Goal: Task Accomplishment & Management: Manage account settings

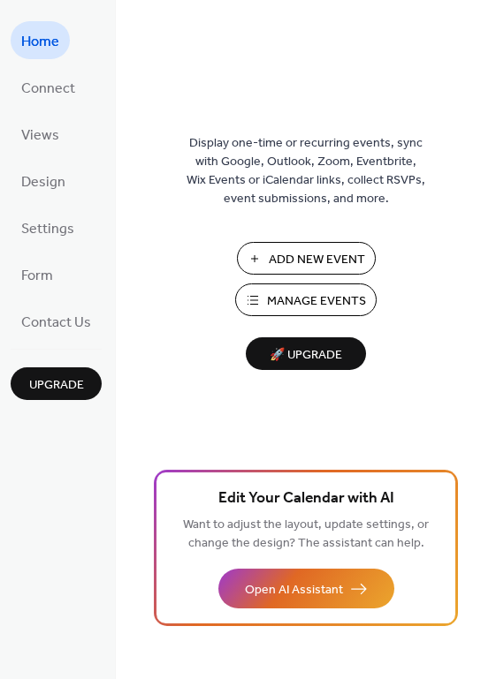
click at [287, 253] on span "Add New Event" at bounding box center [317, 260] width 96 height 19
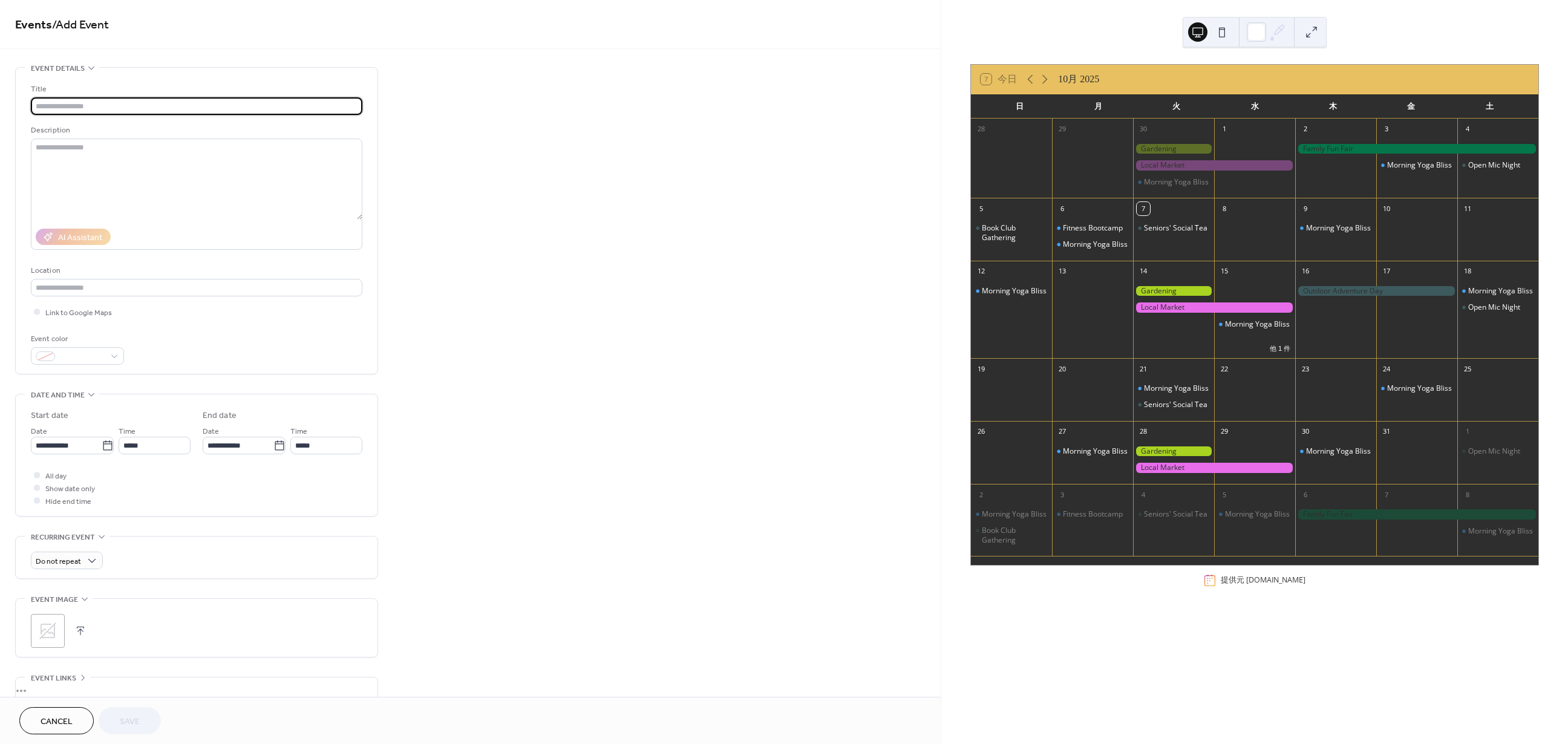
click at [84, 112] on input "text" at bounding box center [197, 106] width 331 height 18
click at [92, 163] on textarea at bounding box center [197, 179] width 331 height 81
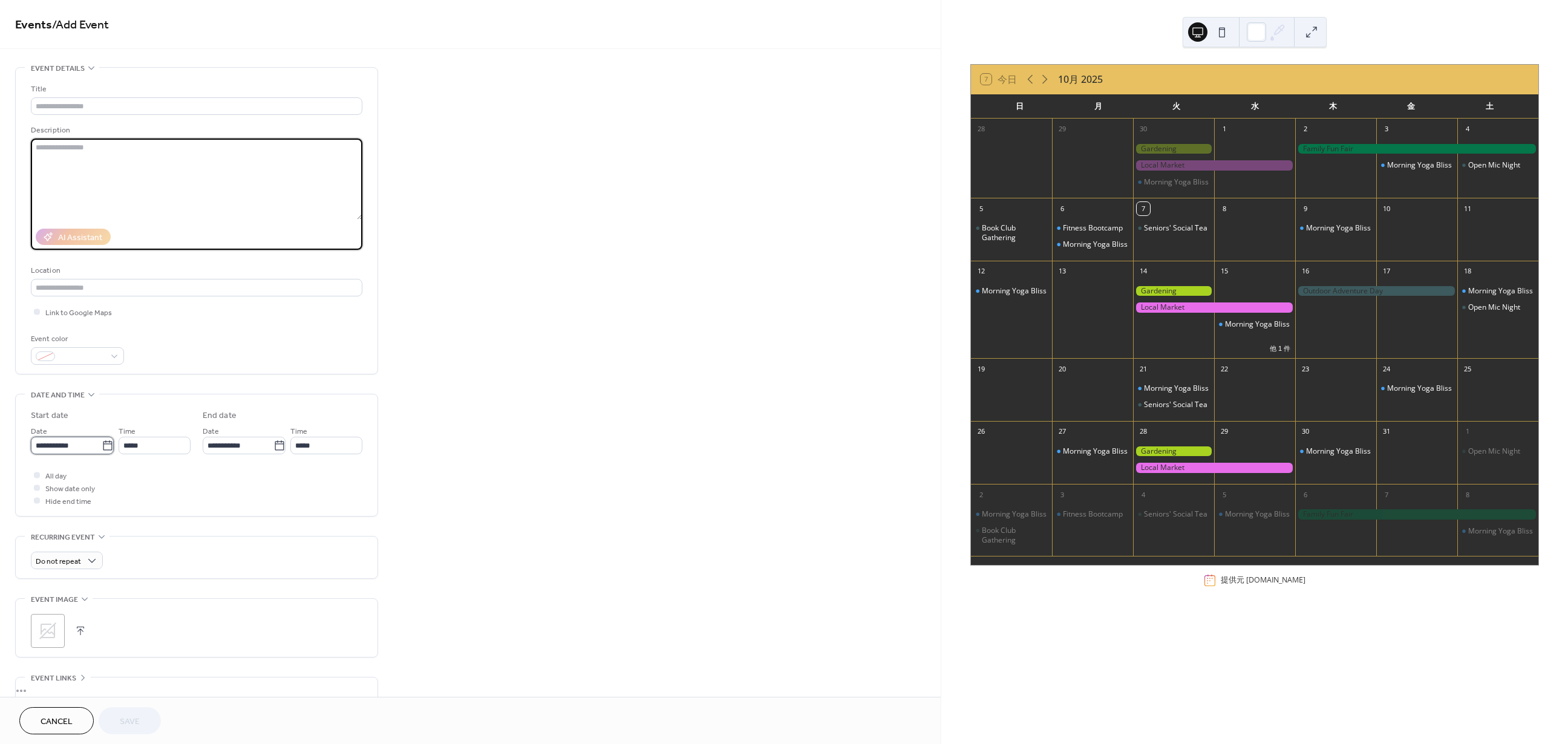
click at [97, 446] on input "**********" at bounding box center [66, 446] width 71 height 18
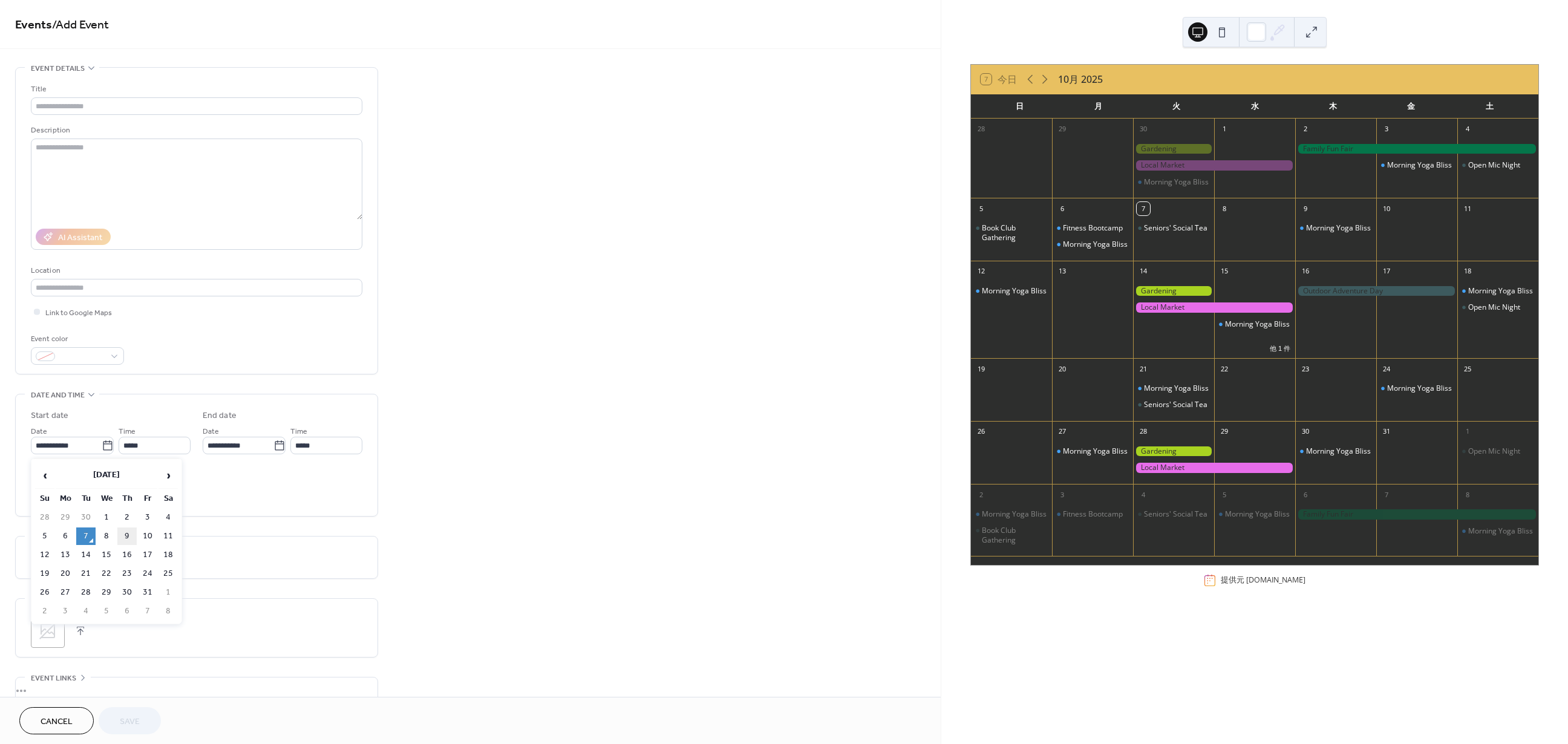
click at [133, 528] on td "9" at bounding box center [127, 536] width 19 height 18
type input "**********"
click at [154, 446] on input "*****" at bounding box center [154, 446] width 72 height 18
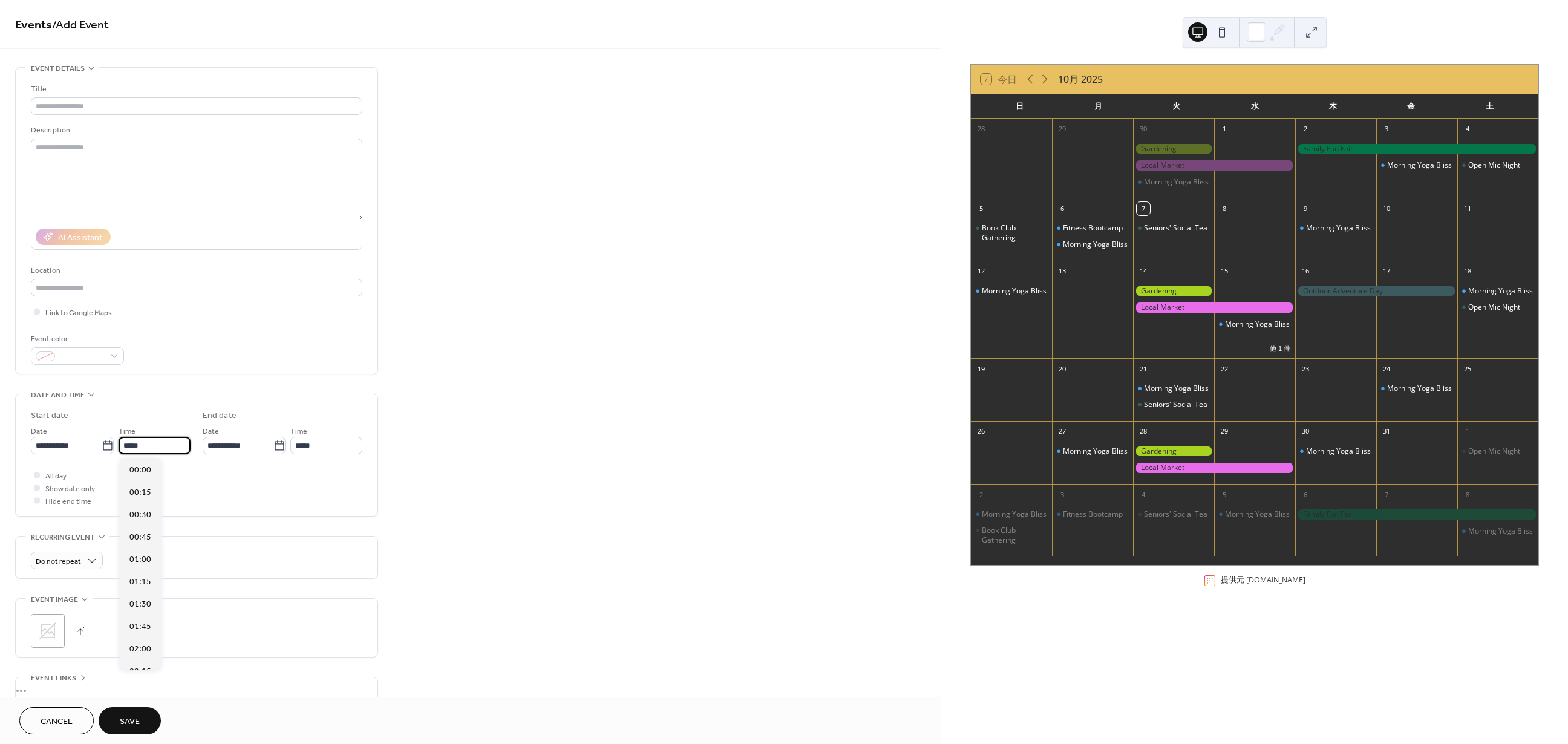
scroll to position [1074, 0]
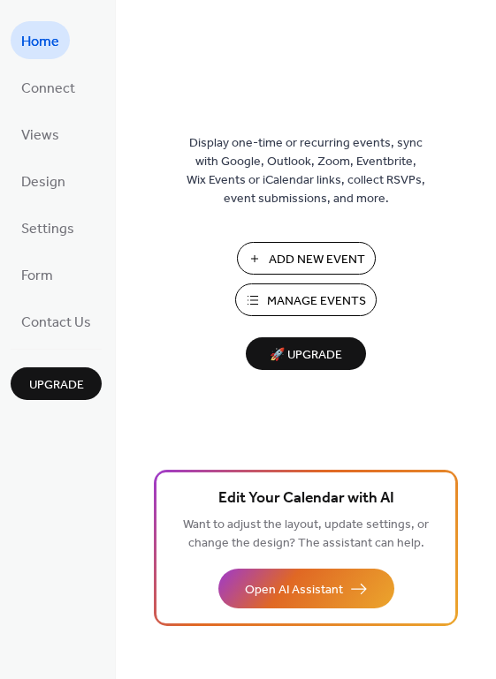
click at [295, 255] on span "Add New Event" at bounding box center [317, 260] width 96 height 19
click at [50, 225] on span "Settings" at bounding box center [47, 229] width 53 height 27
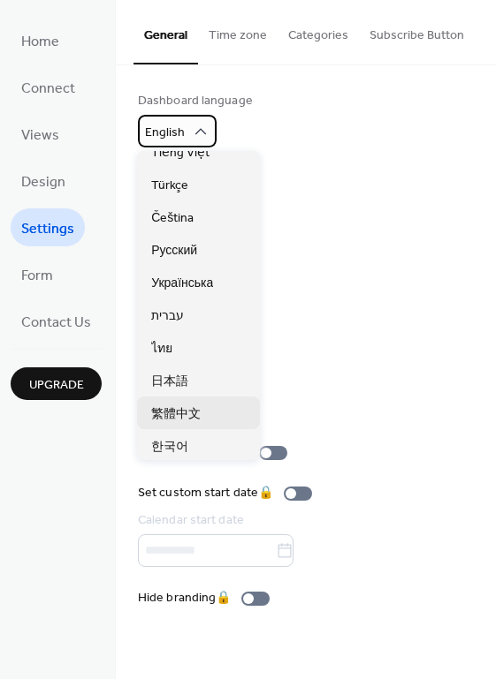
scroll to position [443, 0]
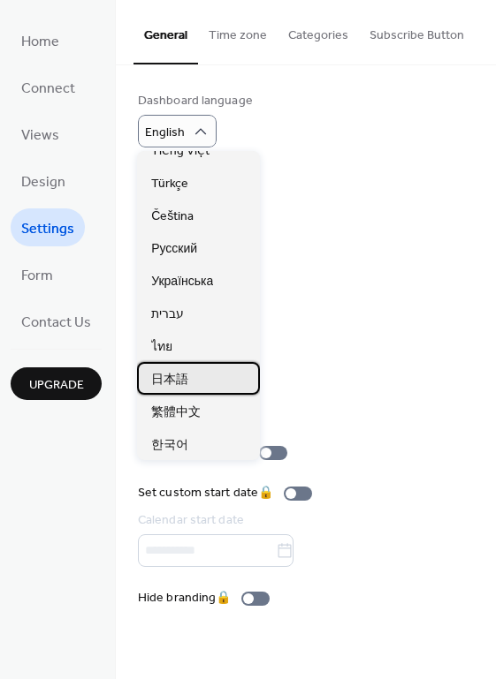
click at [181, 384] on span "日本語" at bounding box center [169, 379] width 37 height 19
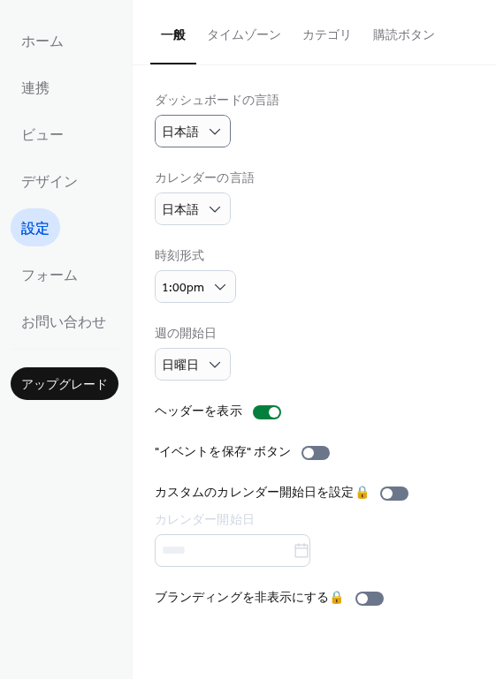
click at [260, 33] on button "タイムゾーン" at bounding box center [243, 31] width 95 height 63
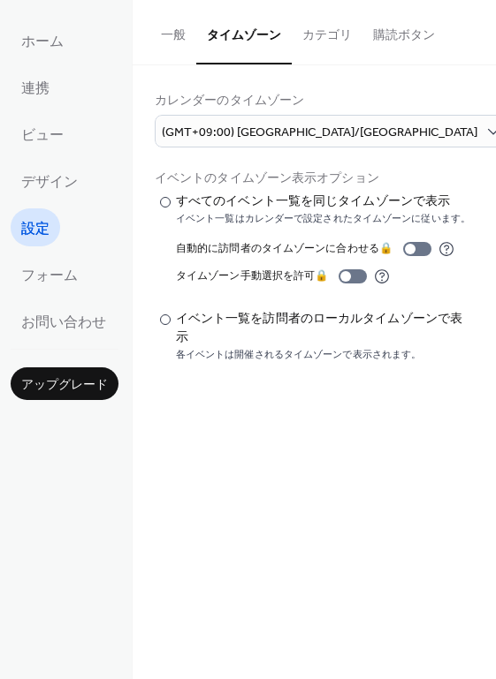
click at [318, 41] on button "カテゴリ" at bounding box center [327, 31] width 71 height 63
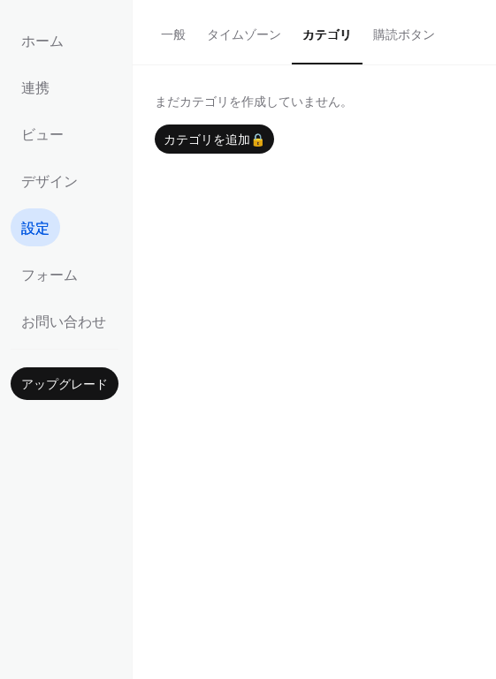
click at [384, 41] on button "購読ボタン" at bounding box center [403, 31] width 83 height 63
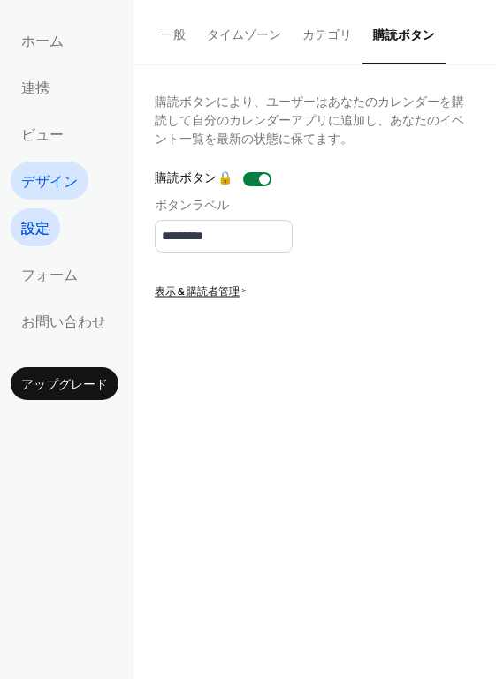
click at [80, 188] on link "デザイン" at bounding box center [50, 181] width 78 height 38
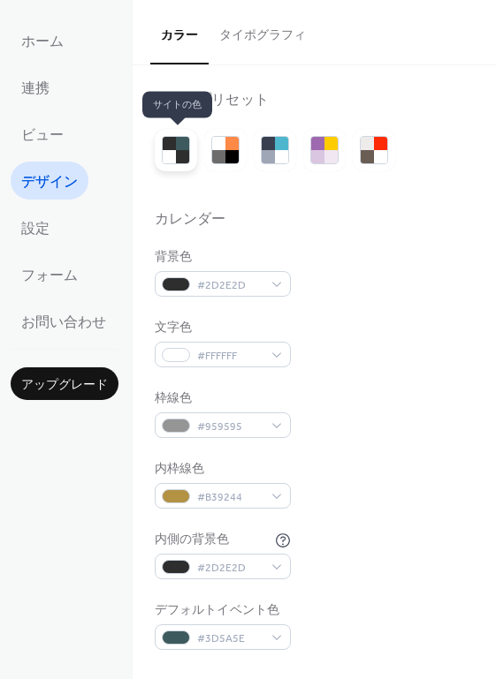
click at [181, 160] on div at bounding box center [182, 156] width 13 height 13
click at [232, 150] on div at bounding box center [231, 156] width 13 height 13
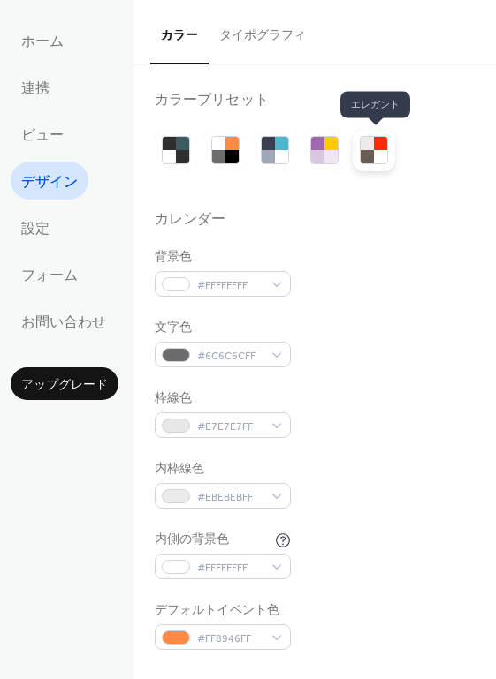
click at [359, 167] on div at bounding box center [374, 150] width 42 height 42
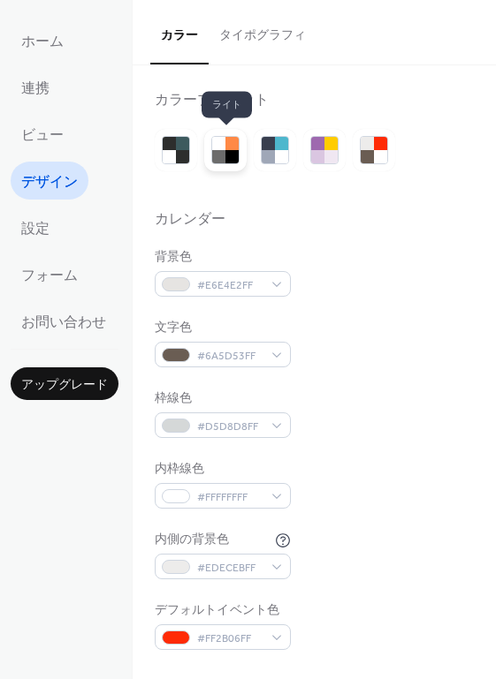
click at [234, 147] on div at bounding box center [231, 143] width 13 height 13
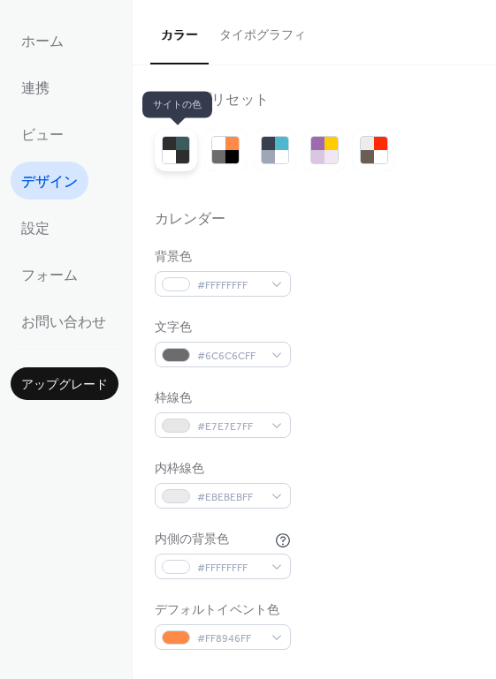
click at [178, 156] on div at bounding box center [182, 156] width 13 height 13
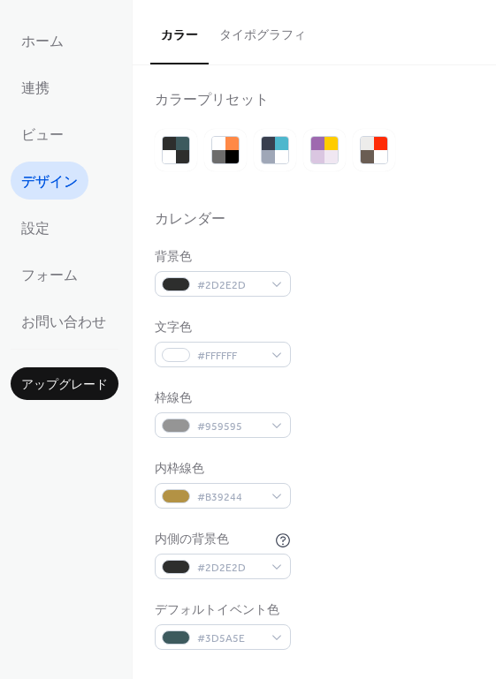
click at [281, 41] on button "タイポグラフィ" at bounding box center [263, 31] width 108 height 63
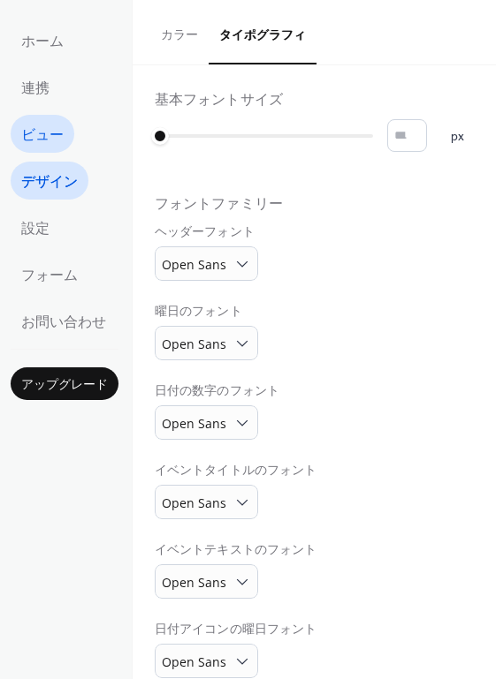
click at [64, 131] on link "ビュー" at bounding box center [43, 134] width 64 height 38
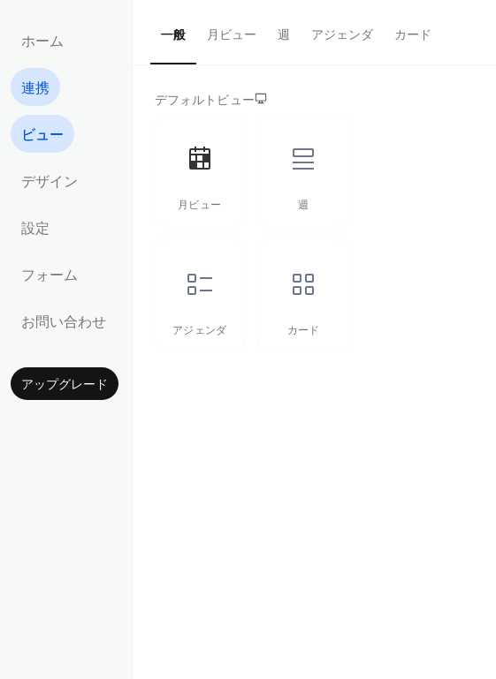
click at [45, 98] on span "連携" at bounding box center [35, 88] width 28 height 27
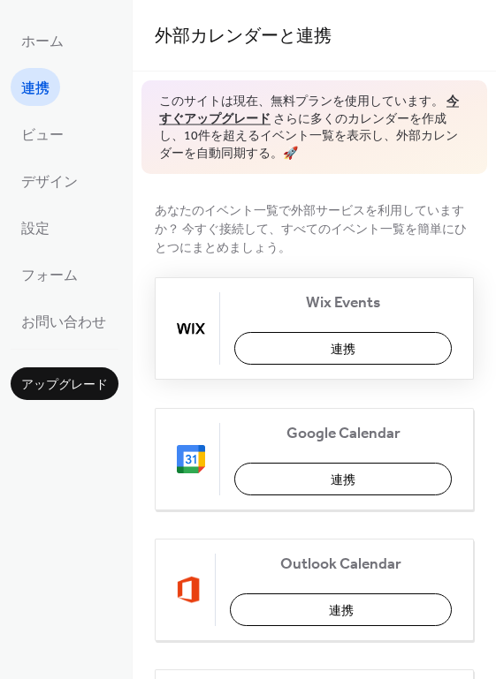
click at [289, 345] on button "連携" at bounding box center [342, 348] width 217 height 33
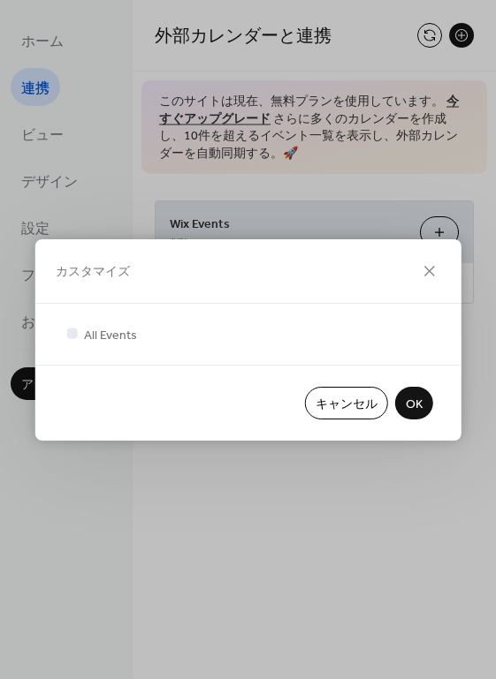
click at [416, 398] on span "OK" at bounding box center [414, 404] width 17 height 19
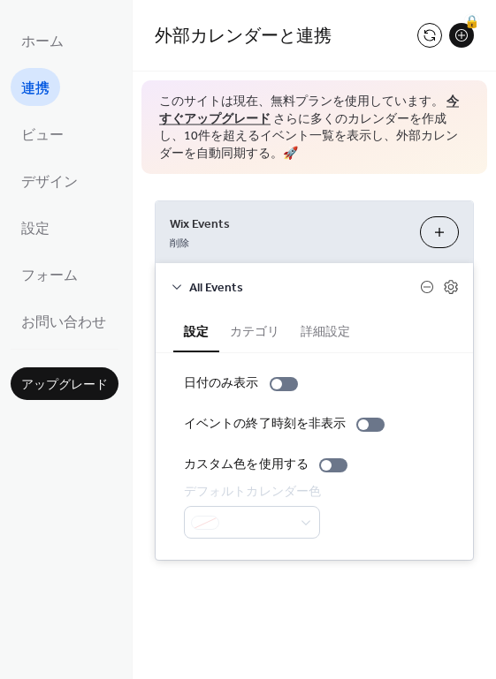
click at [261, 515] on div at bounding box center [254, 522] width 140 height 33
click at [53, 42] on span "ホーム" at bounding box center [42, 41] width 42 height 27
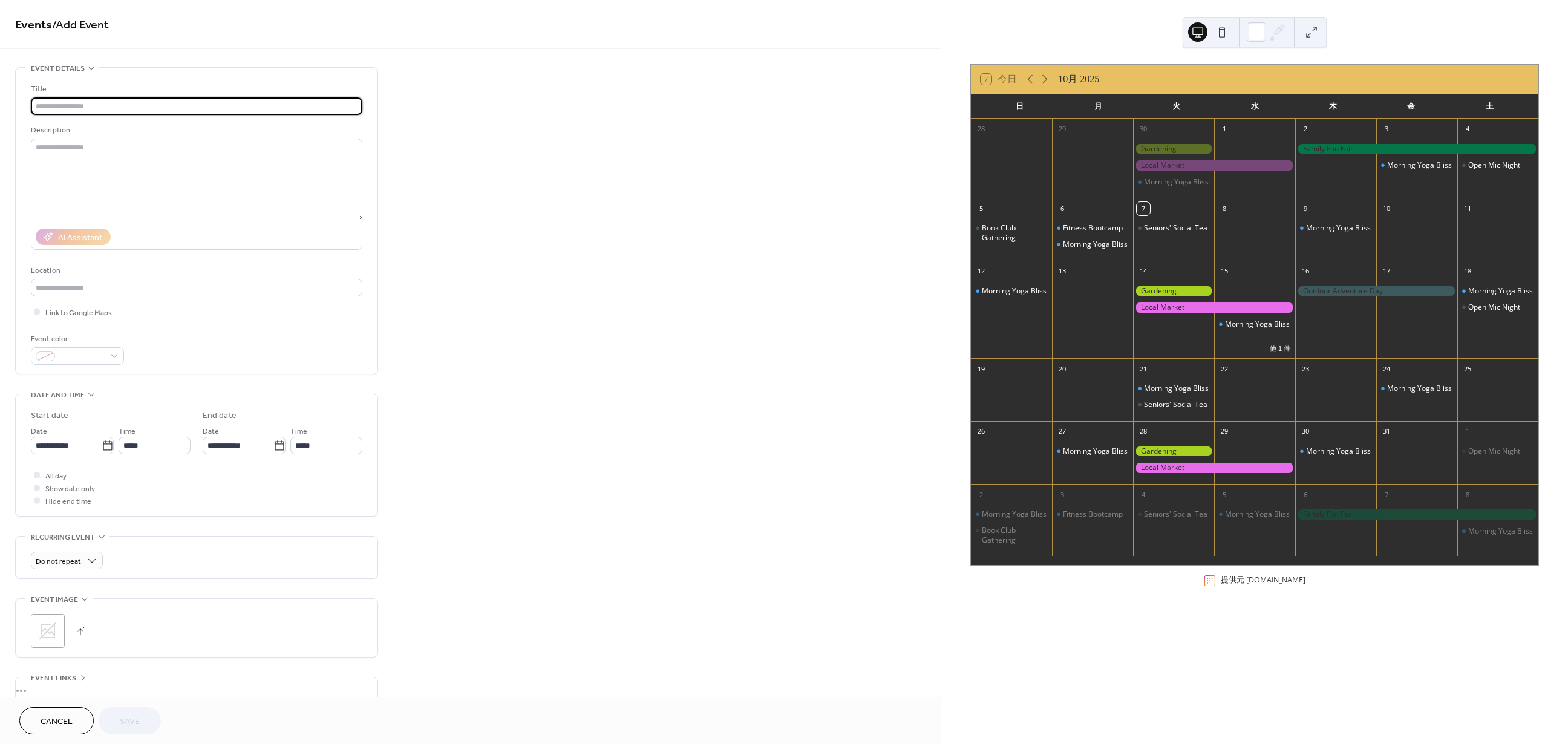
click at [1255, 136] on div "1" at bounding box center [1254, 128] width 81 height 19
click at [1447, 170] on div "Morning Yoga Bliss" at bounding box center [1417, 165] width 81 height 10
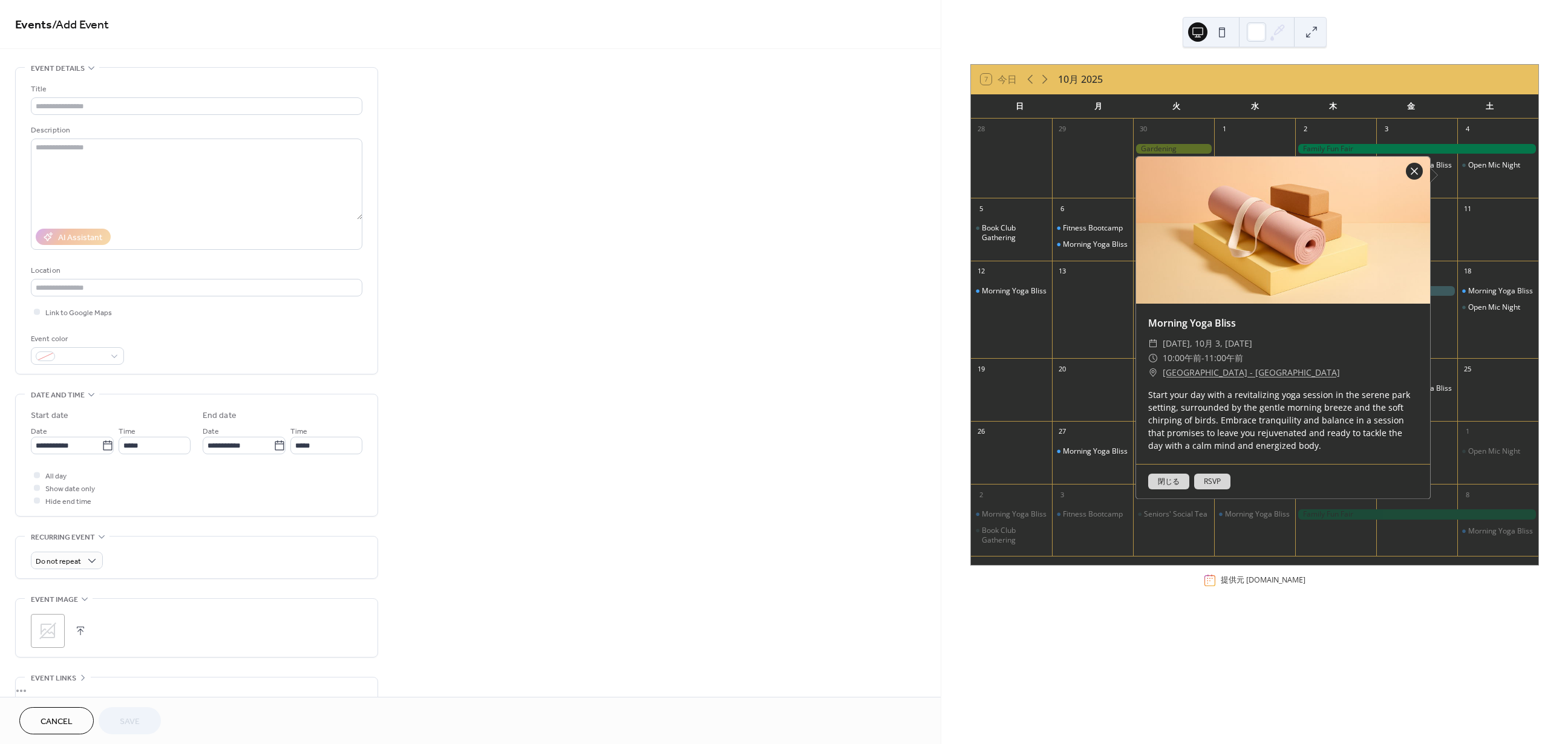
click at [1413, 170] on div at bounding box center [1414, 171] width 17 height 17
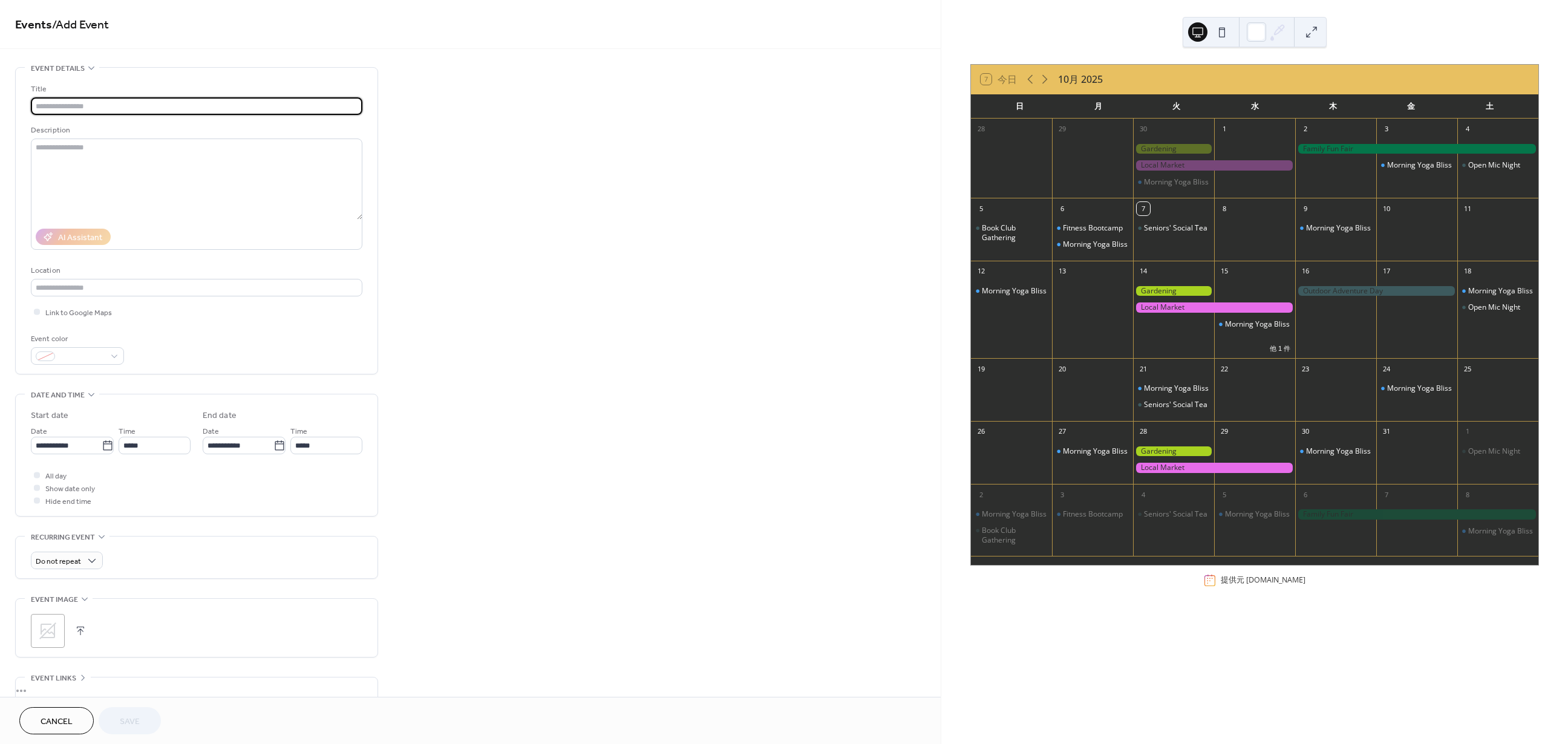
click at [59, 109] on input "text" at bounding box center [197, 106] width 331 height 18
paste input "**********"
type input "**********"
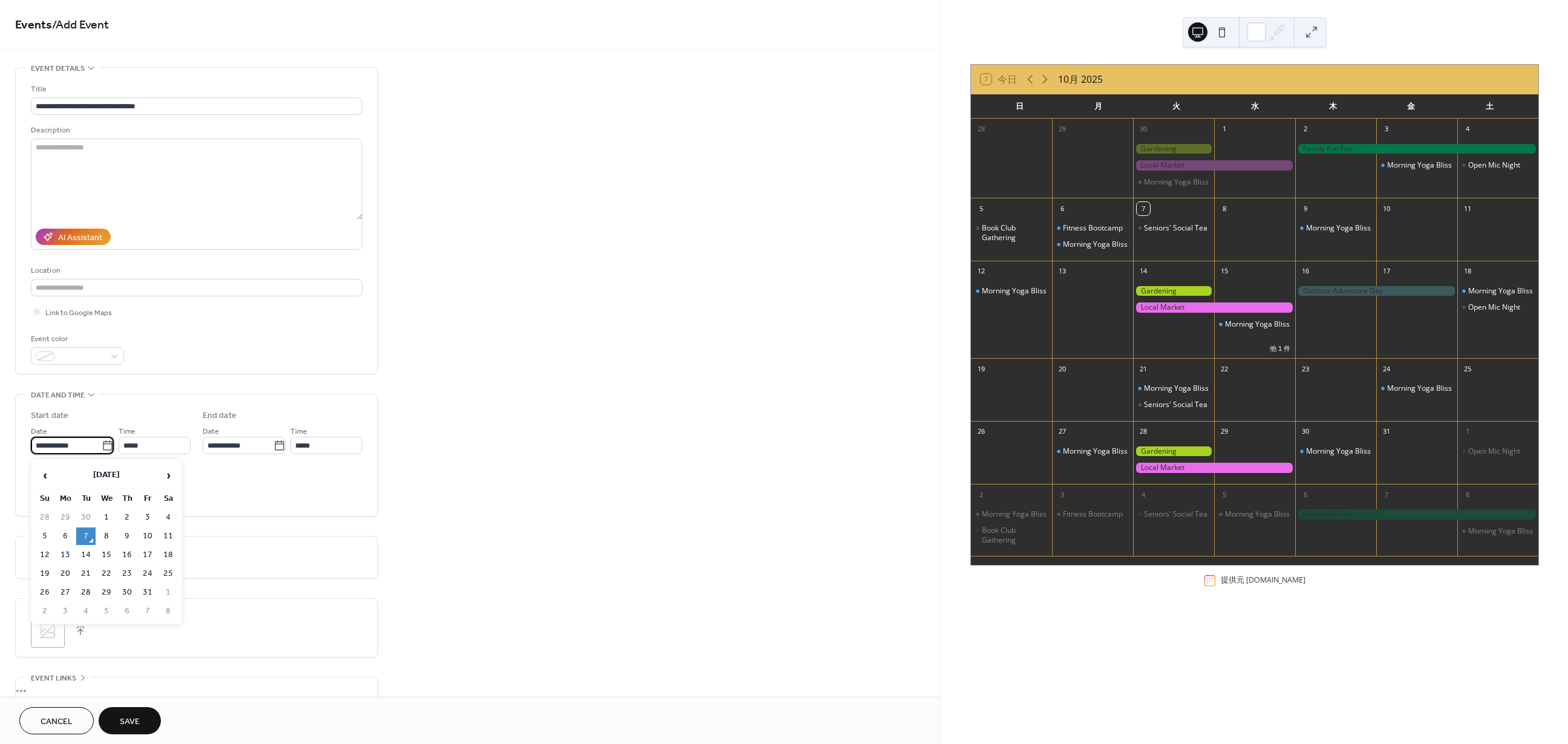
click at [98, 448] on input "**********" at bounding box center [66, 446] width 71 height 18
click at [131, 533] on td "9" at bounding box center [127, 536] width 19 height 18
type input "**********"
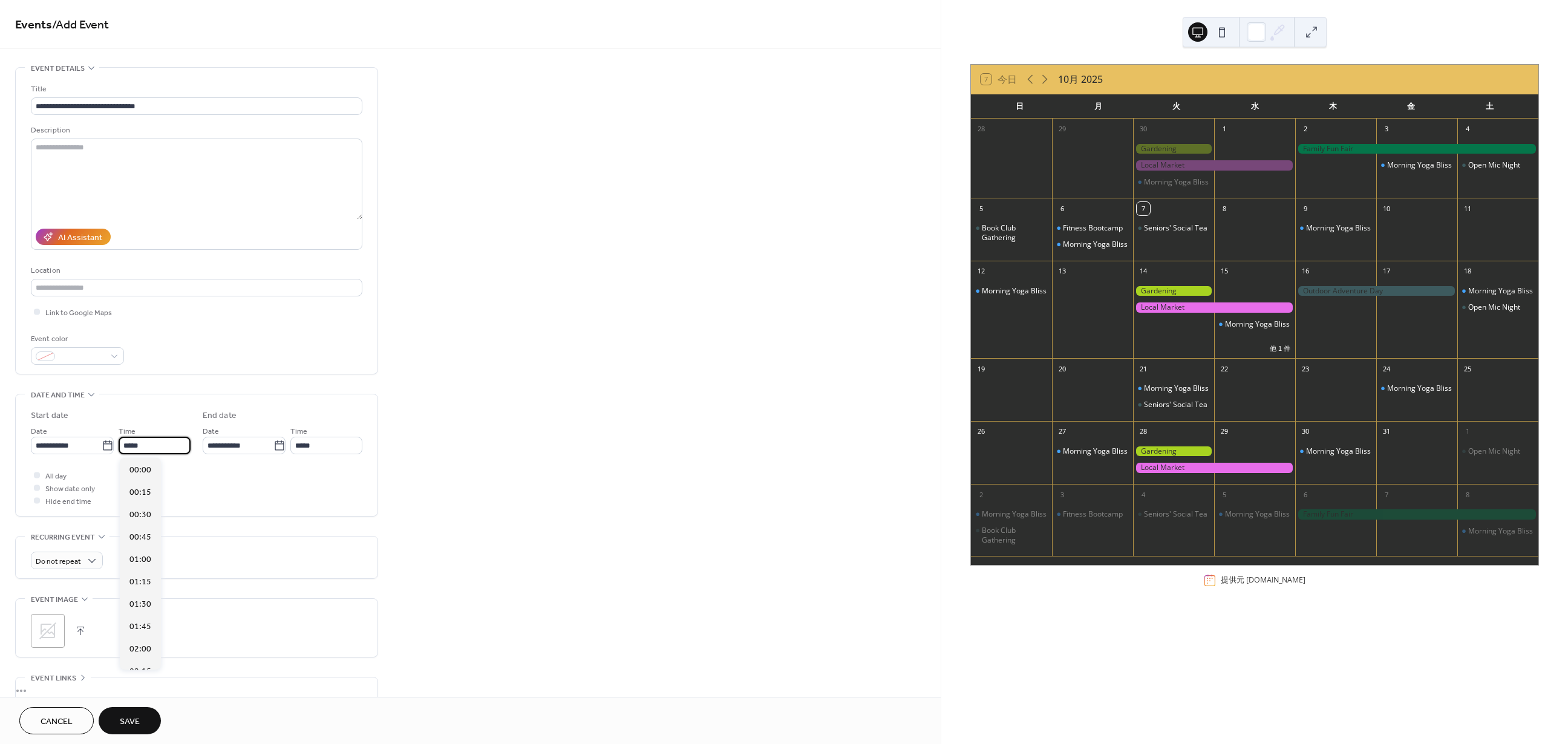
click at [174, 446] on input "*****" at bounding box center [154, 446] width 72 height 18
click at [142, 512] on div "20:00" at bounding box center [140, 504] width 41 height 23
type input "*****"
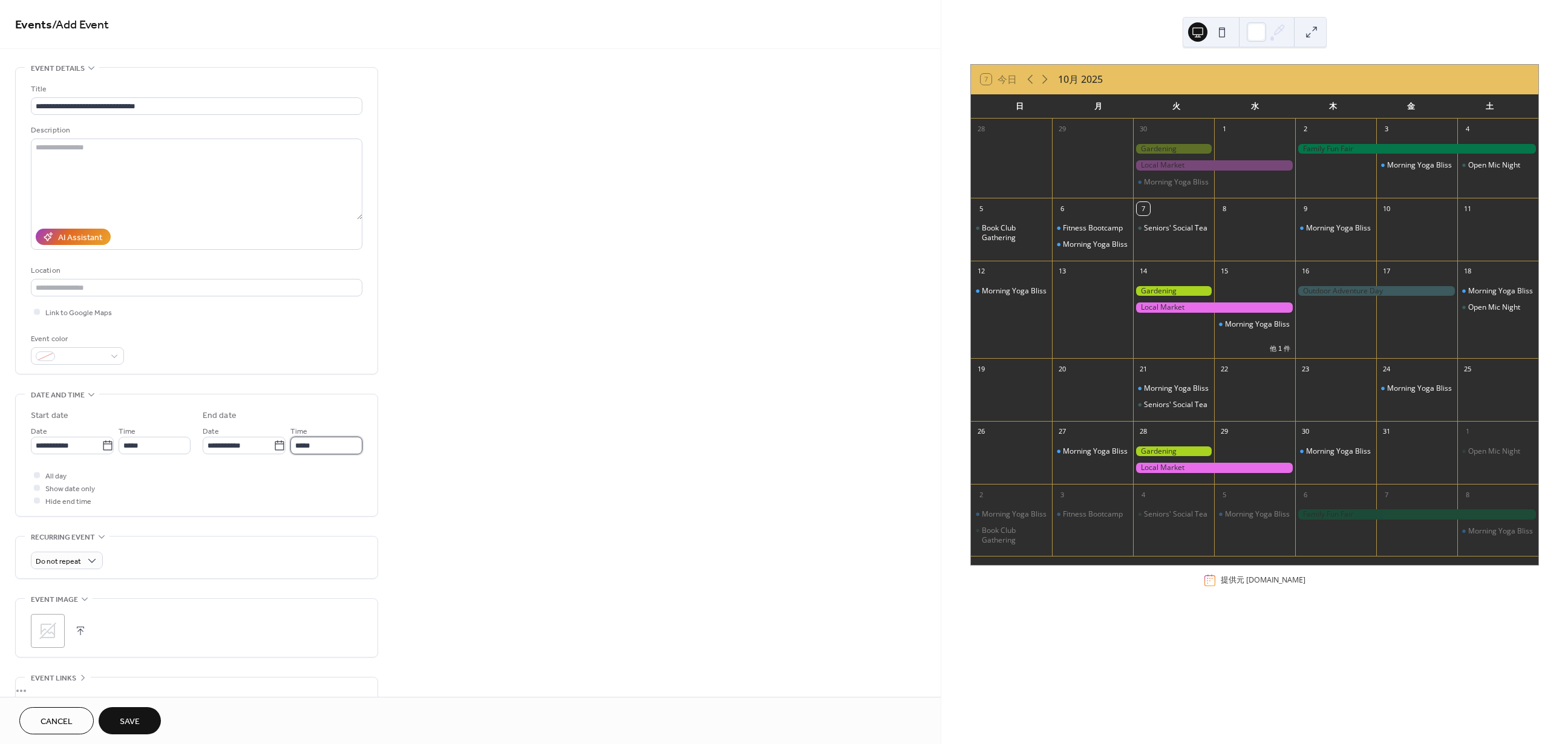
click at [311, 446] on input "*****" at bounding box center [326, 446] width 72 height 18
click at [316, 541] on span "21:00" at bounding box center [312, 537] width 22 height 13
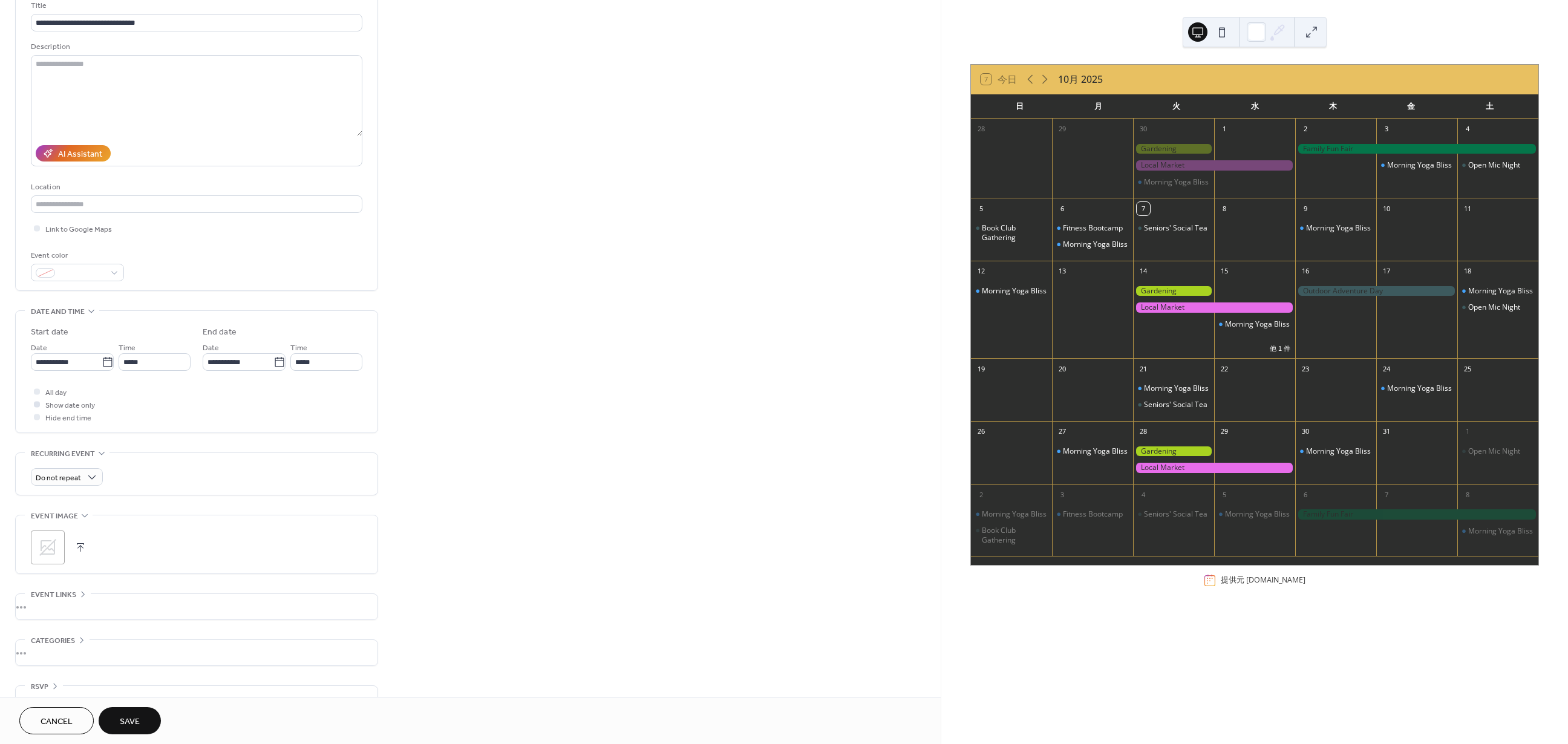
scroll to position [91, 0]
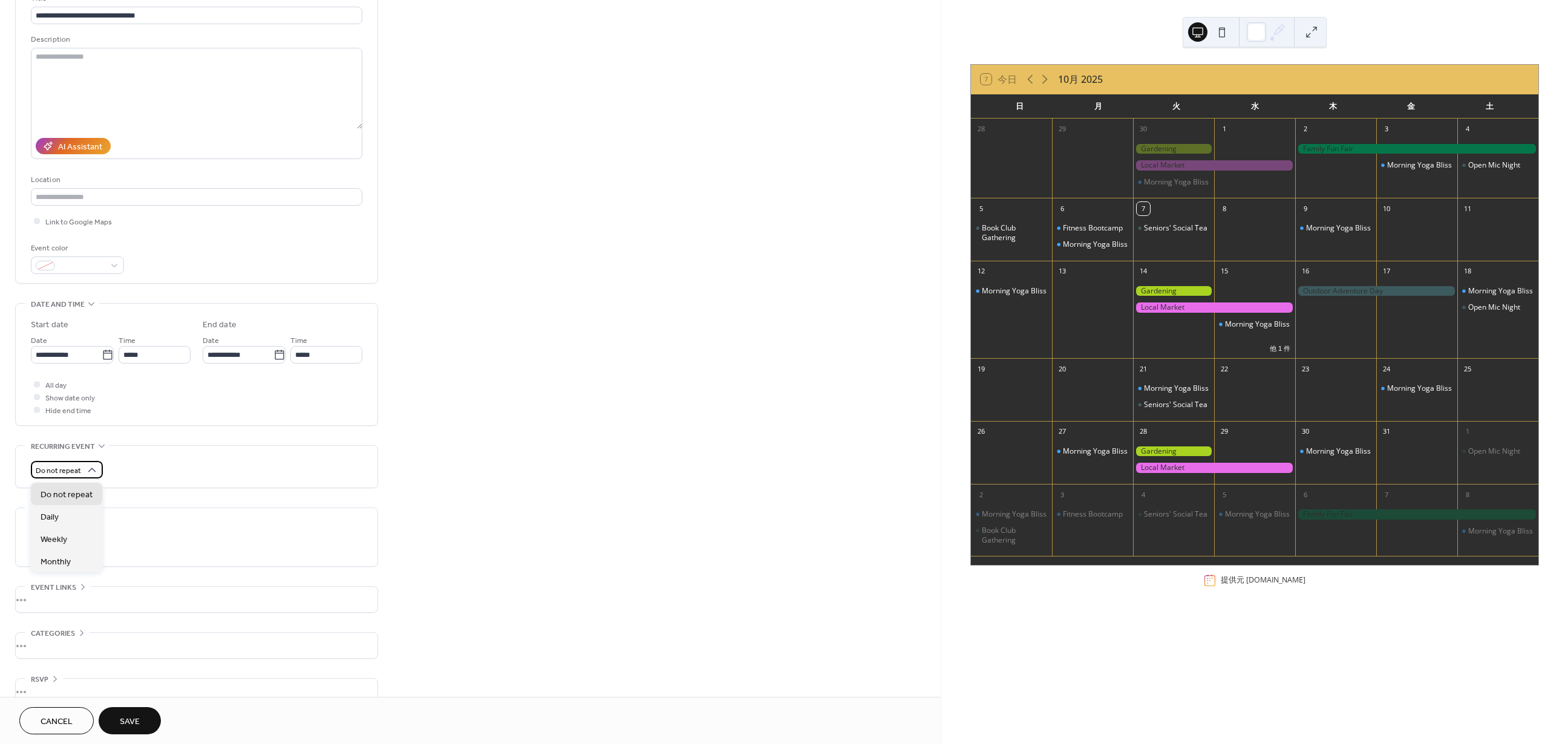
click at [81, 472] on div "Do not repeat" at bounding box center [66, 470] width 72 height 18
click at [120, 476] on div "Do not repeat" at bounding box center [197, 470] width 331 height 18
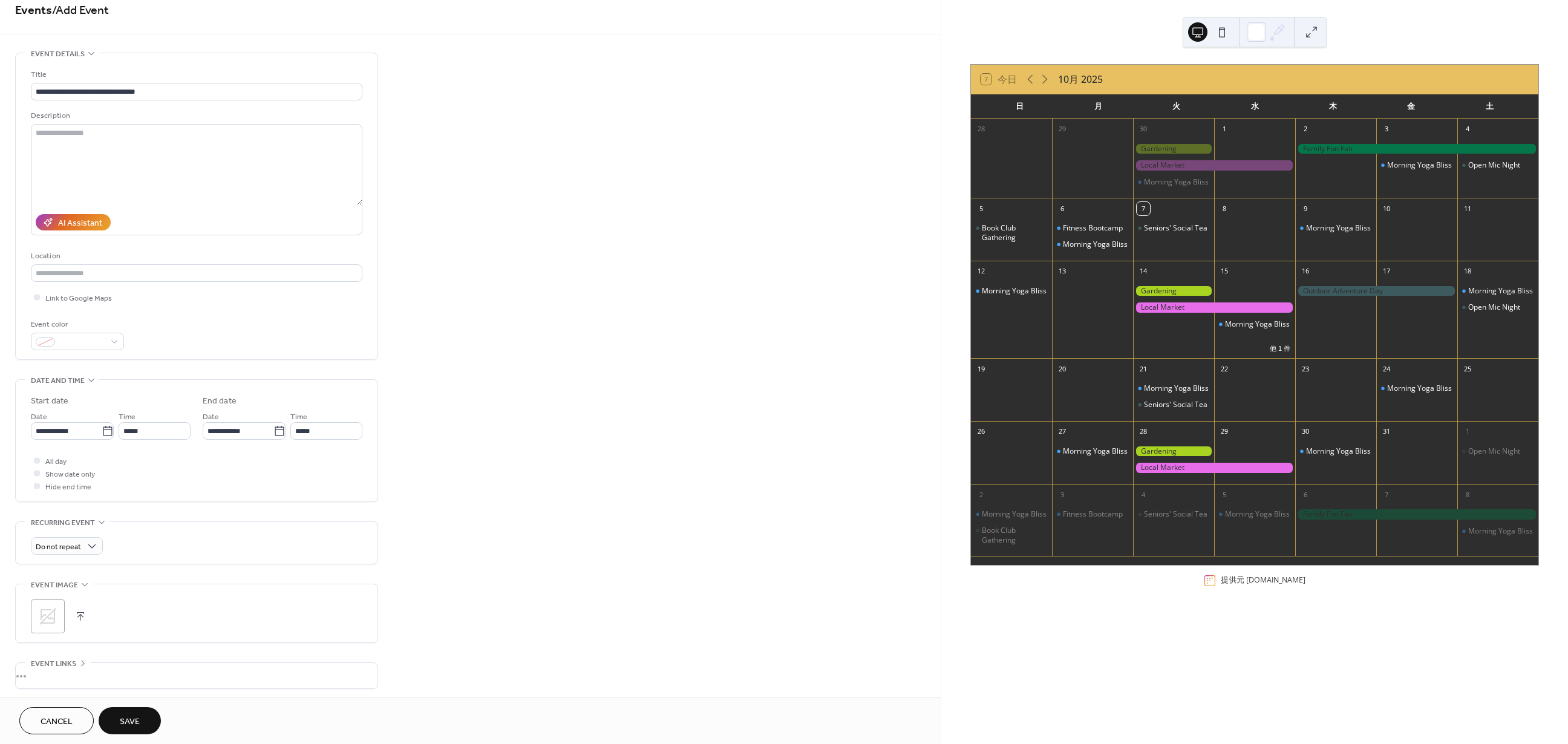
scroll to position [0, 0]
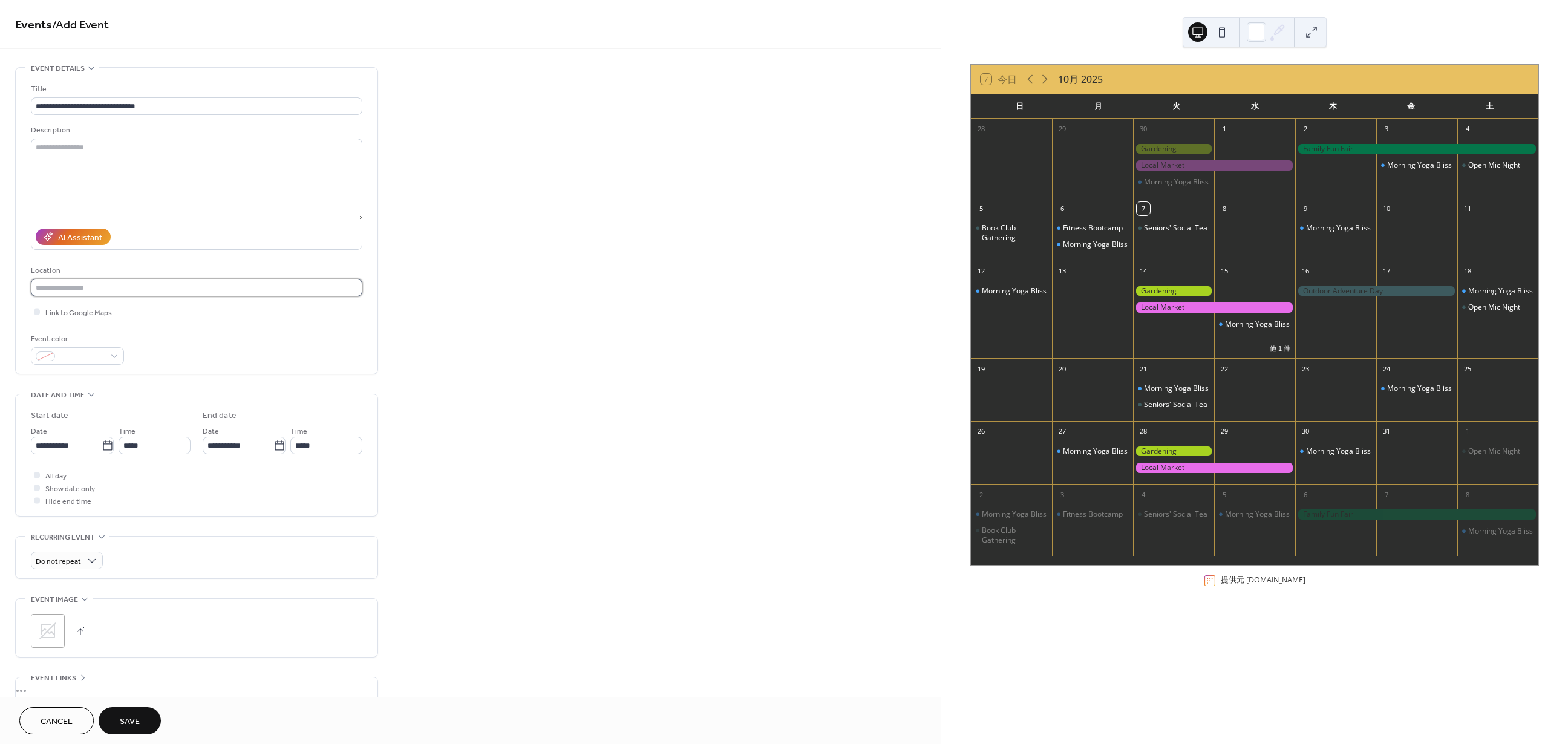
click at [134, 285] on input "text" at bounding box center [197, 287] width 331 height 18
paste input "**********"
type input "**********"
click at [160, 334] on div "Event color" at bounding box center [197, 348] width 331 height 32
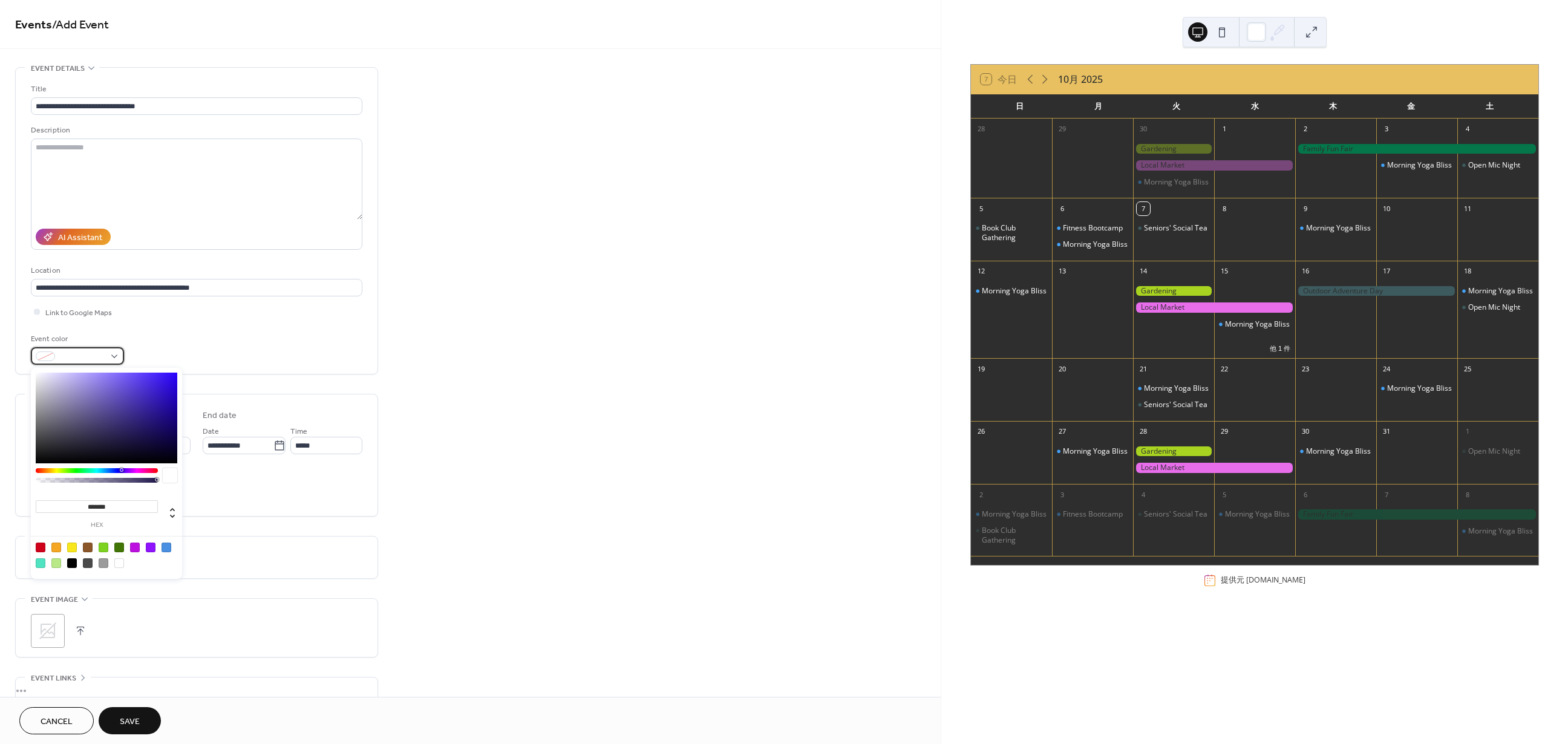
click at [99, 354] on span at bounding box center [81, 357] width 45 height 13
click at [372, 326] on div "**********" at bounding box center [197, 220] width 362 height 306
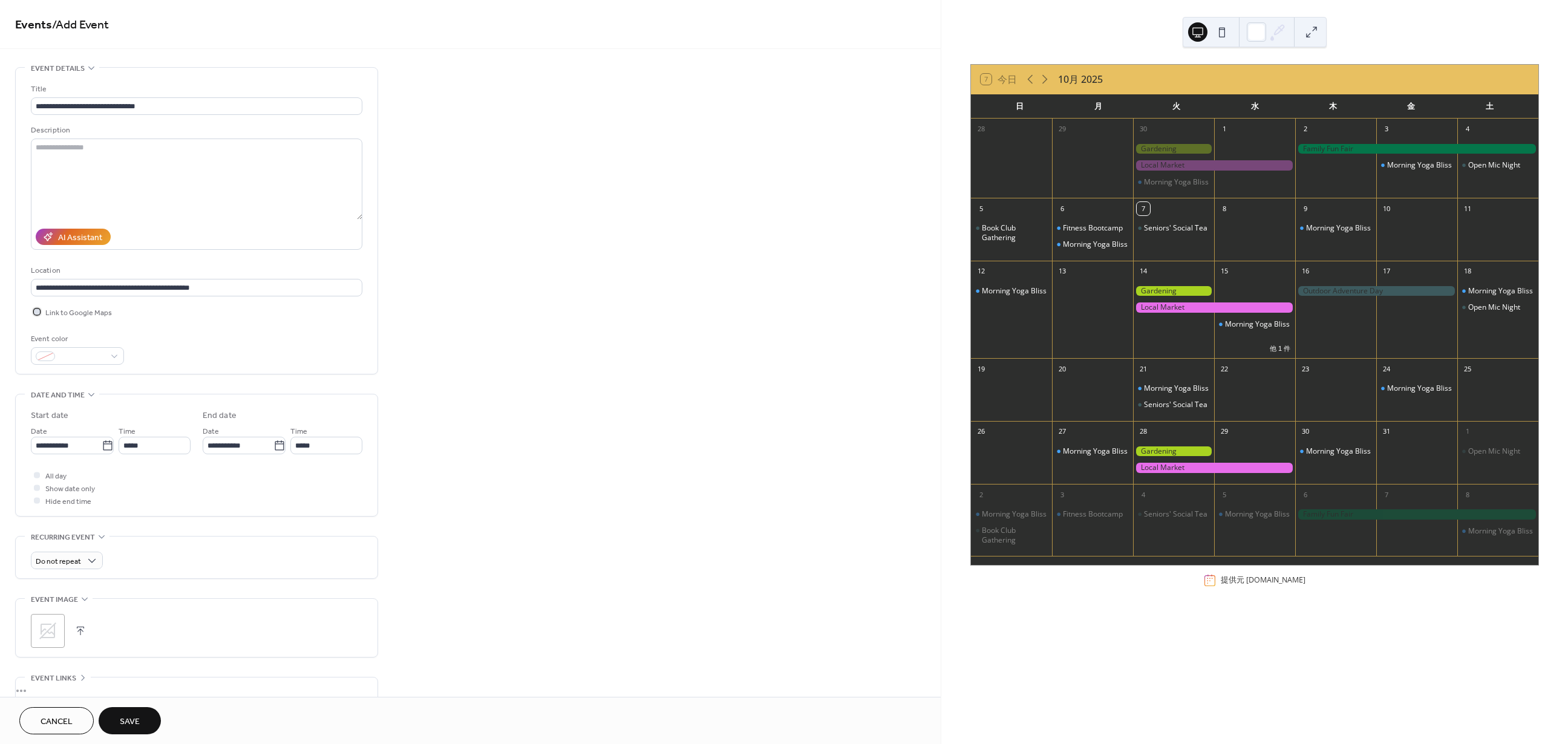
click at [36, 314] on div at bounding box center [36, 311] width 6 height 6
click at [129, 725] on span "Save" at bounding box center [129, 721] width 20 height 13
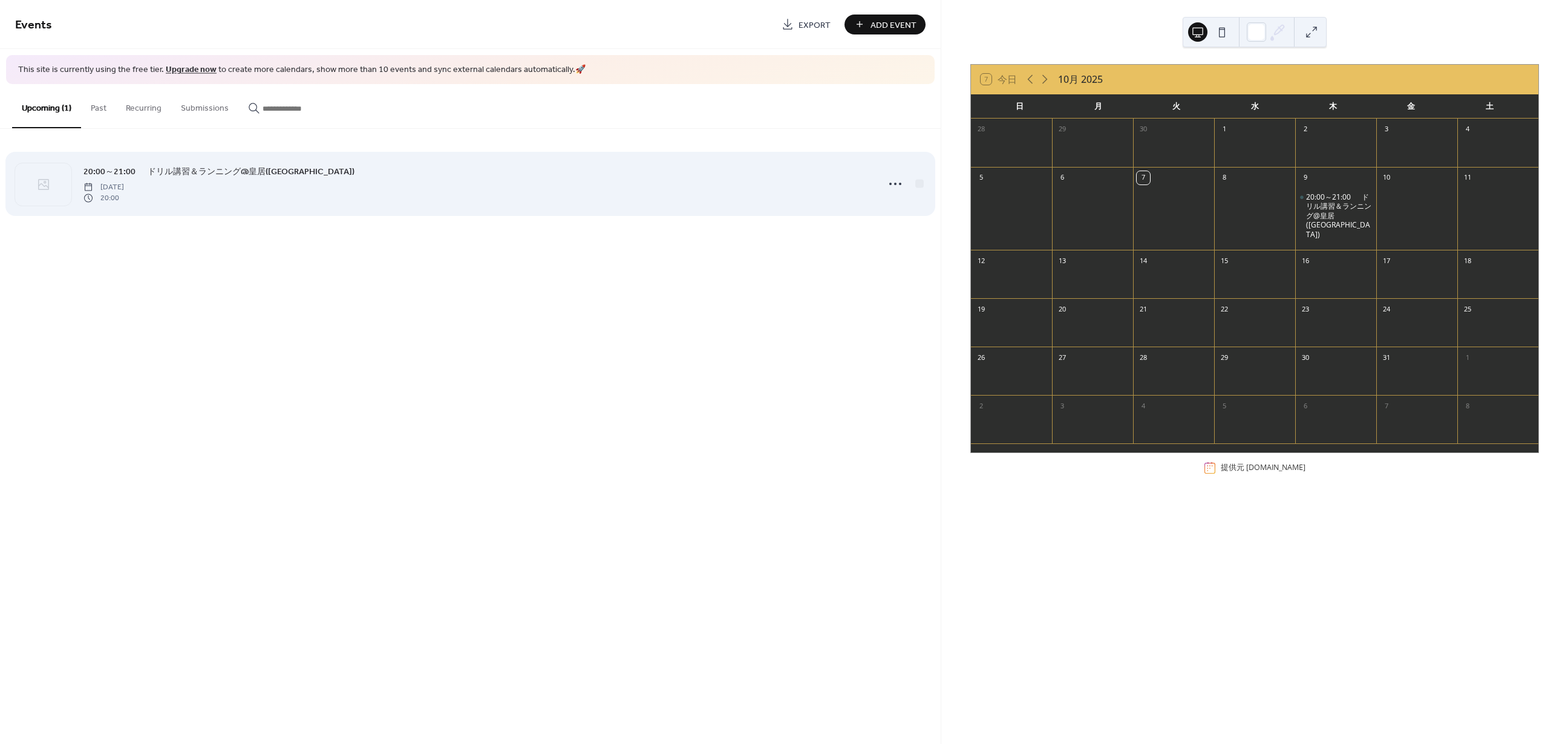
click at [223, 187] on div "20:00～21:00 　ドリル講習＆ランニング@皇居(桜田門) Thursday, October 9, 2025 20:00" at bounding box center [477, 183] width 787 height 39
click at [65, 183] on div at bounding box center [43, 185] width 56 height 42
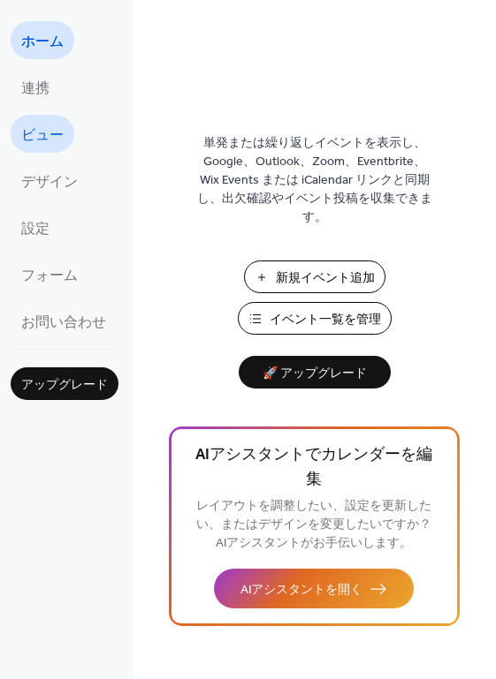
click at [34, 144] on span "ビュー" at bounding box center [42, 135] width 42 height 27
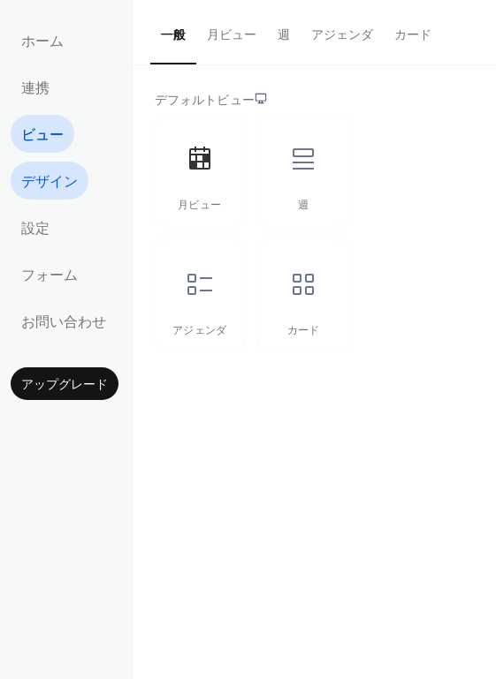
click at [42, 191] on span "デザイン" at bounding box center [49, 182] width 57 height 27
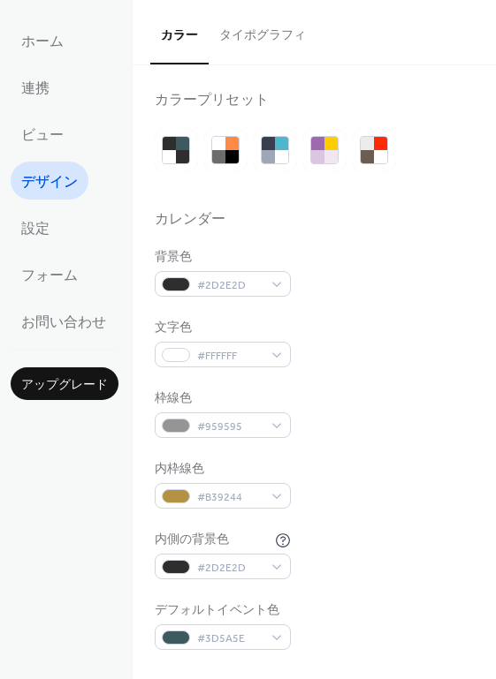
click at [255, 43] on button "タイポグラフィ" at bounding box center [263, 31] width 108 height 63
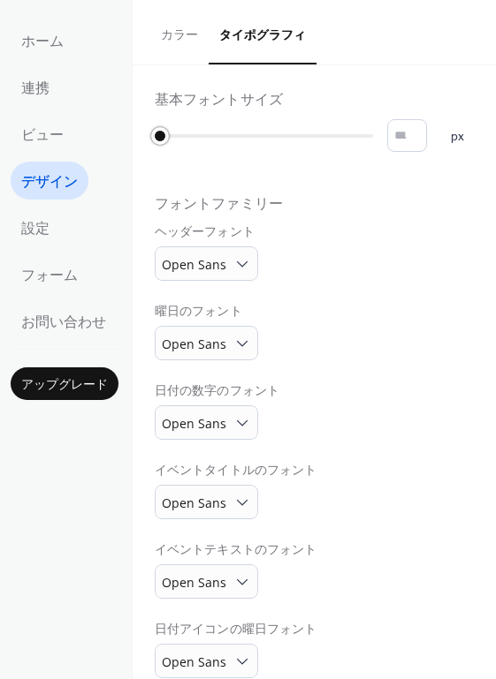
click at [159, 141] on div at bounding box center [160, 136] width 18 height 18
click at [167, 141] on div at bounding box center [264, 136] width 218 height 28
click at [173, 140] on div at bounding box center [264, 136] width 218 height 28
click at [168, 138] on div at bounding box center [264, 136] width 218 height 28
type input "*"
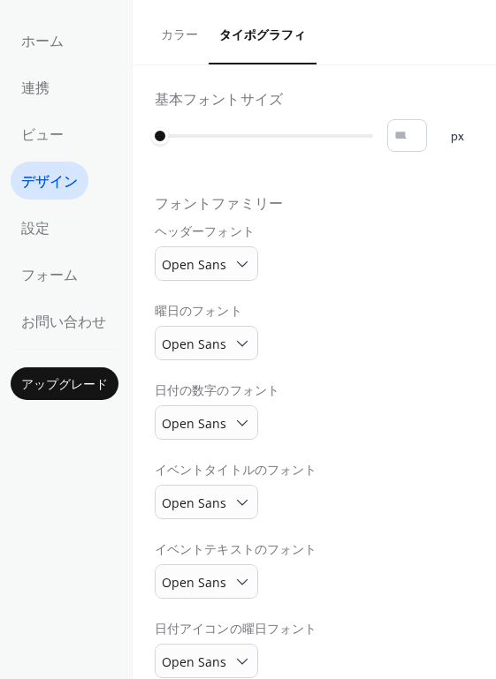
click at [200, 41] on button "カラー" at bounding box center [179, 31] width 58 height 63
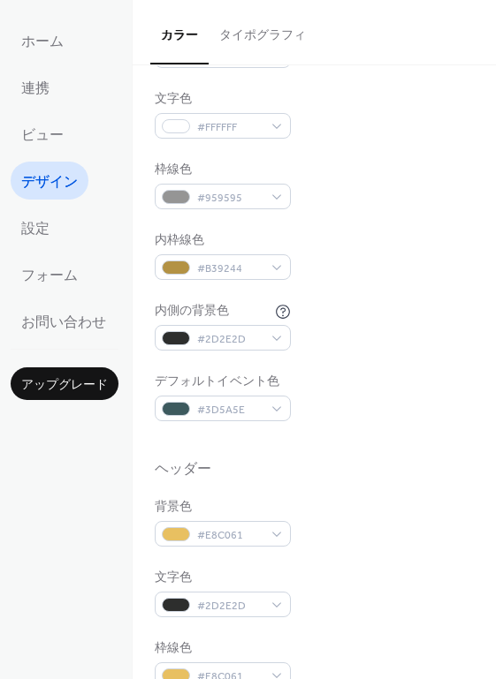
scroll to position [225, 0]
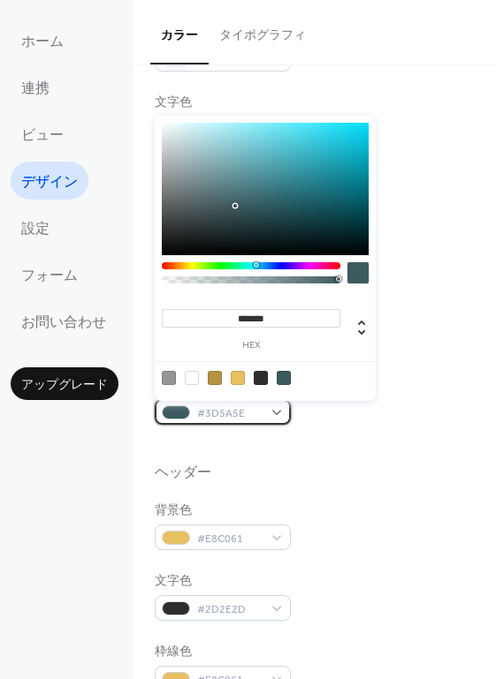
click at [232, 414] on span "#3D5A5E" at bounding box center [229, 414] width 65 height 19
click at [348, 451] on div at bounding box center [314, 445] width 319 height 40
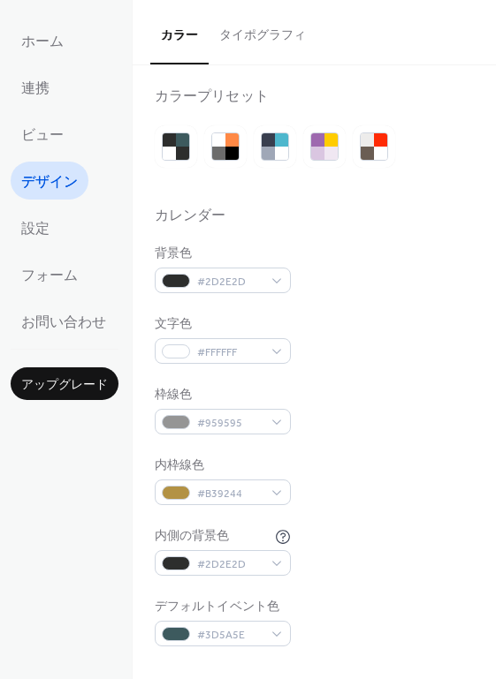
scroll to position [0, 0]
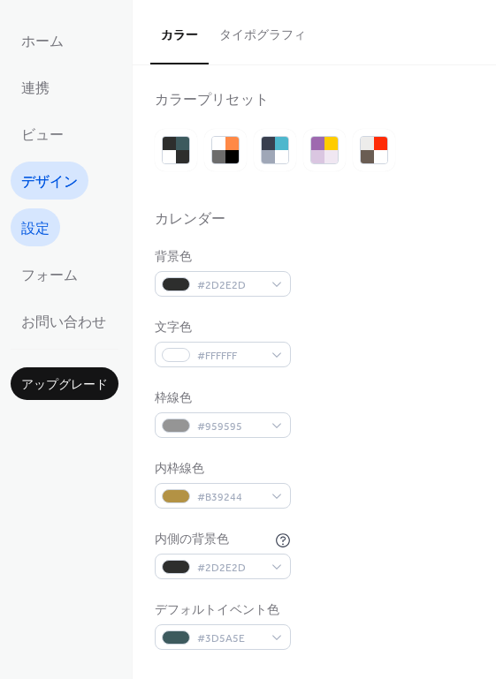
click at [58, 225] on link "設定" at bounding box center [35, 228] width 49 height 38
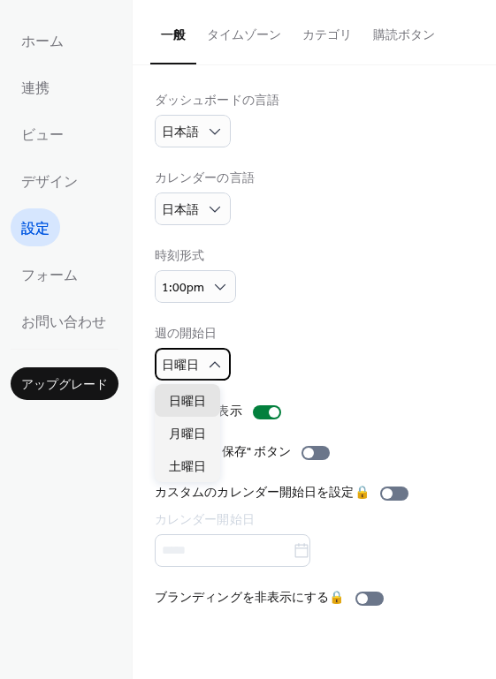
click at [205, 353] on div "日曜日" at bounding box center [193, 364] width 76 height 33
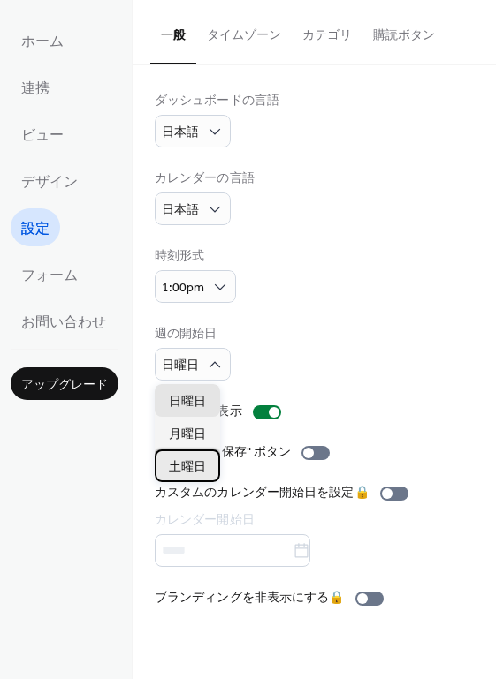
click at [194, 461] on span "土曜日" at bounding box center [187, 467] width 37 height 19
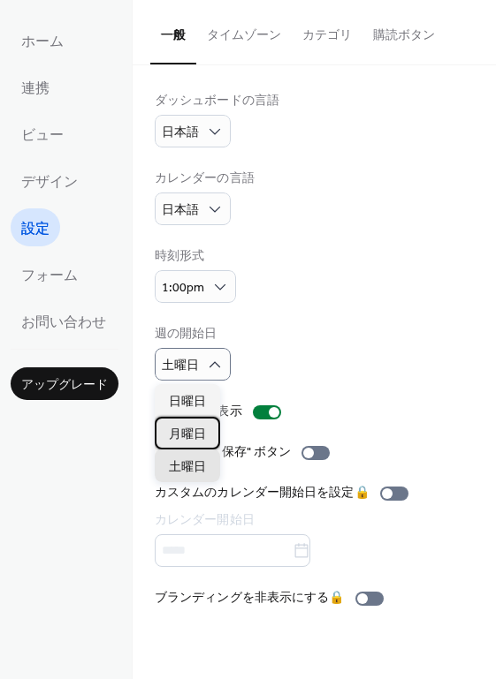
click at [181, 435] on span "月曜日" at bounding box center [187, 434] width 37 height 19
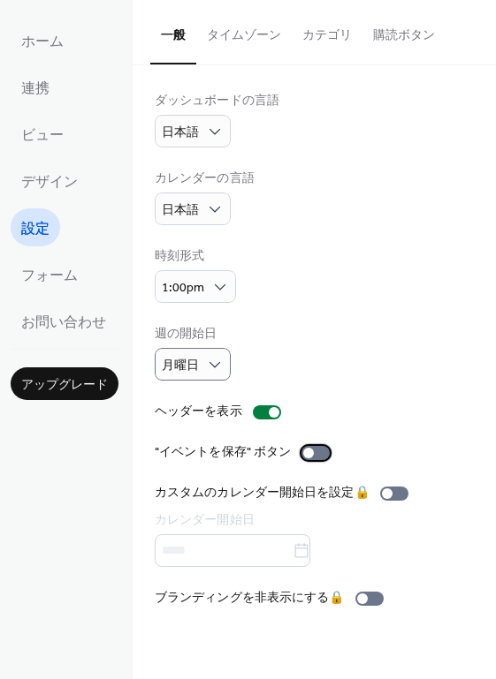
click at [316, 451] on div at bounding box center [315, 453] width 28 height 14
click at [220, 24] on button "タイムゾーン" at bounding box center [243, 31] width 95 height 63
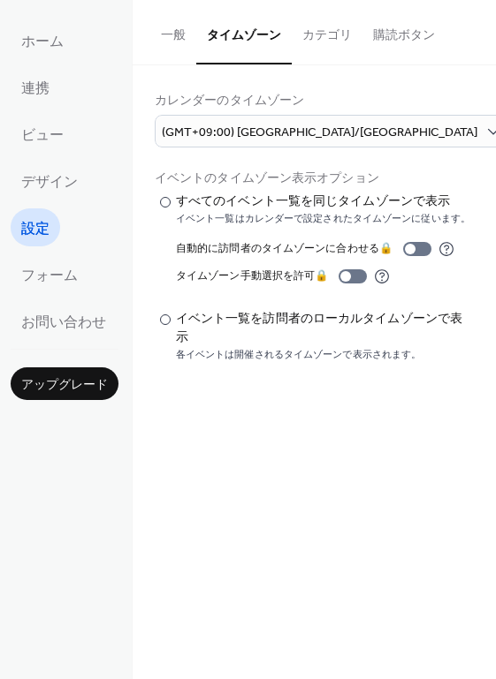
click at [40, 199] on ul "ホーム 連携 ビュー デザイン 設定 フォーム お問い合わせ" at bounding box center [65, 180] width 108 height 319
click at [41, 184] on span "デザイン" at bounding box center [49, 182] width 57 height 27
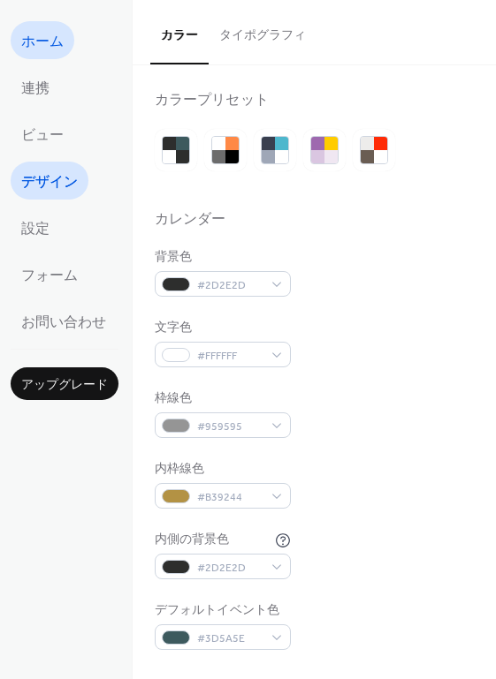
click at [48, 41] on span "ホーム" at bounding box center [42, 41] width 42 height 27
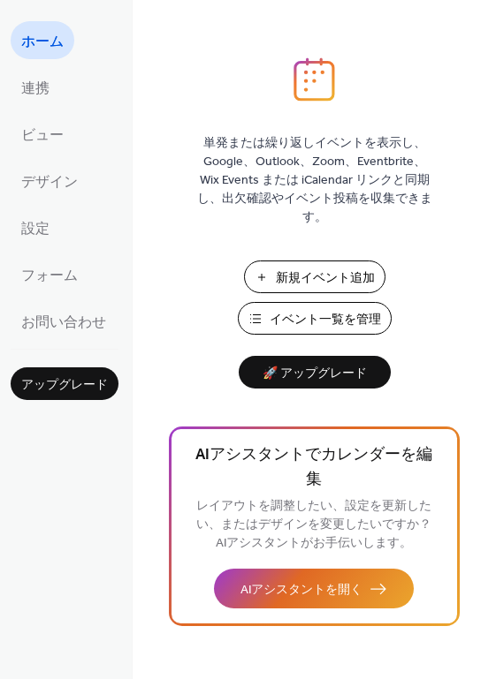
click at [313, 302] on button "イベント一覧を管理" at bounding box center [315, 318] width 154 height 33
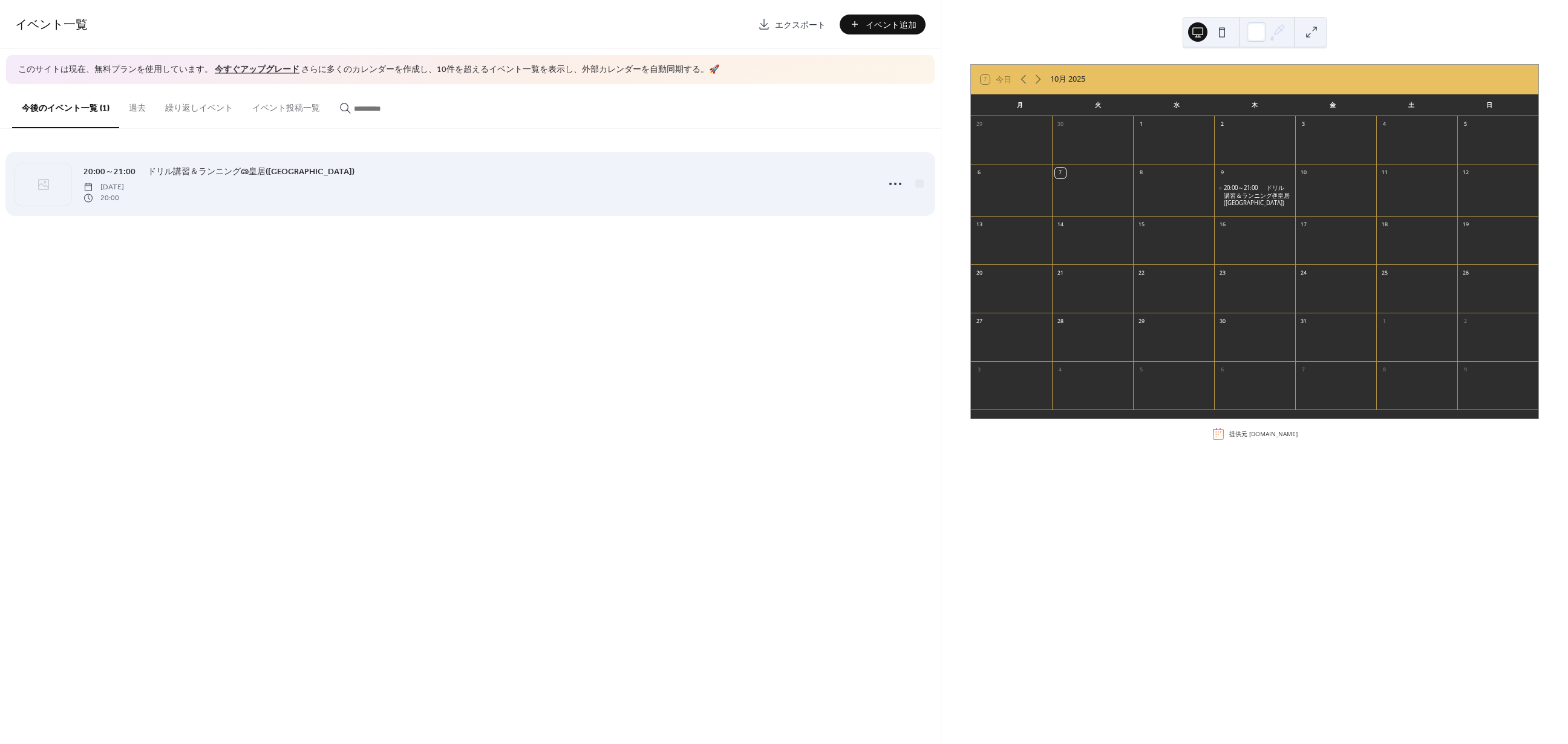
click at [124, 186] on span "[DATE]" at bounding box center [103, 187] width 40 height 11
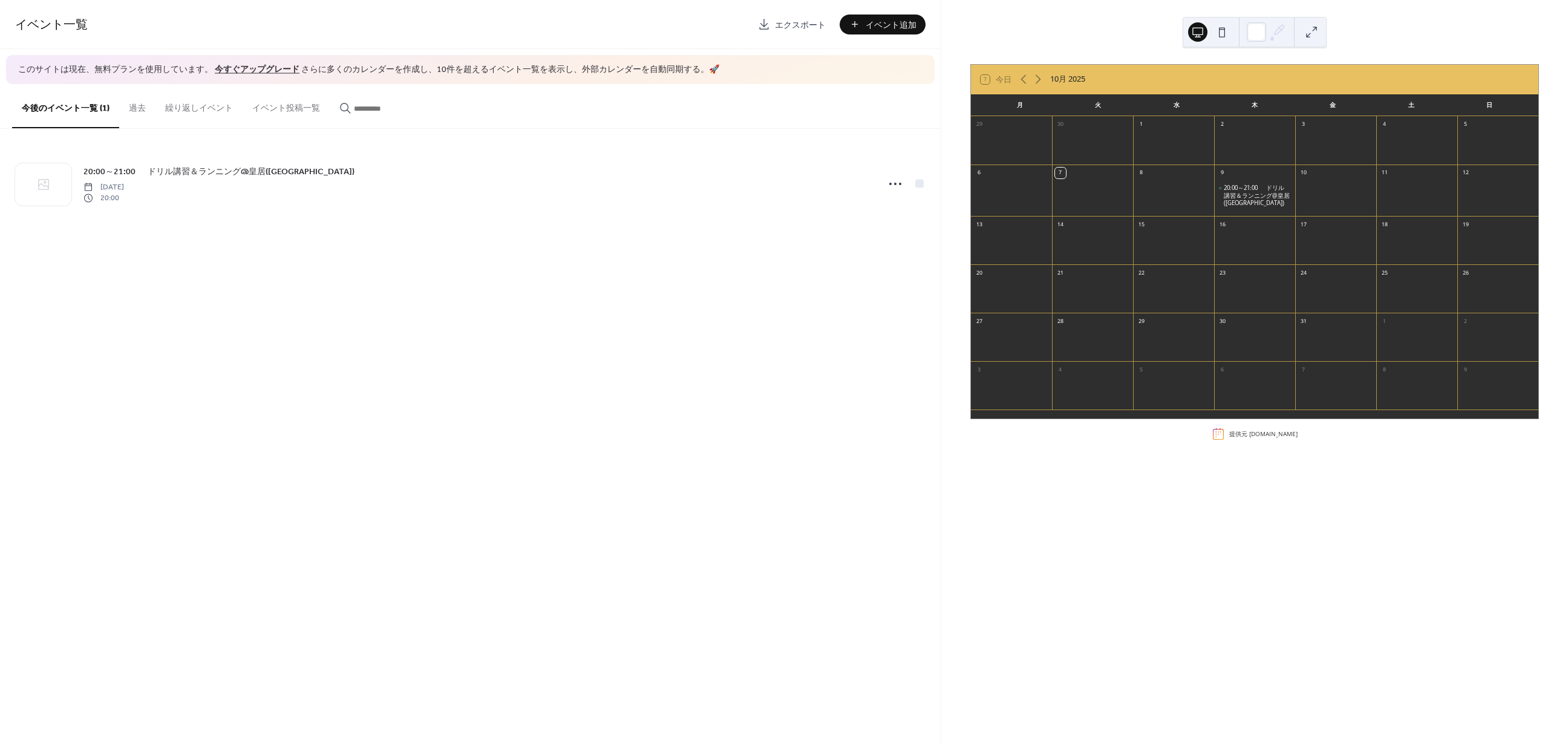
click at [146, 114] on button "過去" at bounding box center [137, 105] width 36 height 43
click at [196, 110] on button "繰り返しイベント" at bounding box center [199, 105] width 87 height 43
click at [310, 112] on button "イベント投稿一覧" at bounding box center [286, 105] width 87 height 43
drag, startPoint x: 424, startPoint y: 111, endPoint x: 403, endPoint y: 111, distance: 21.0
click at [423, 112] on input "button" at bounding box center [390, 108] width 73 height 13
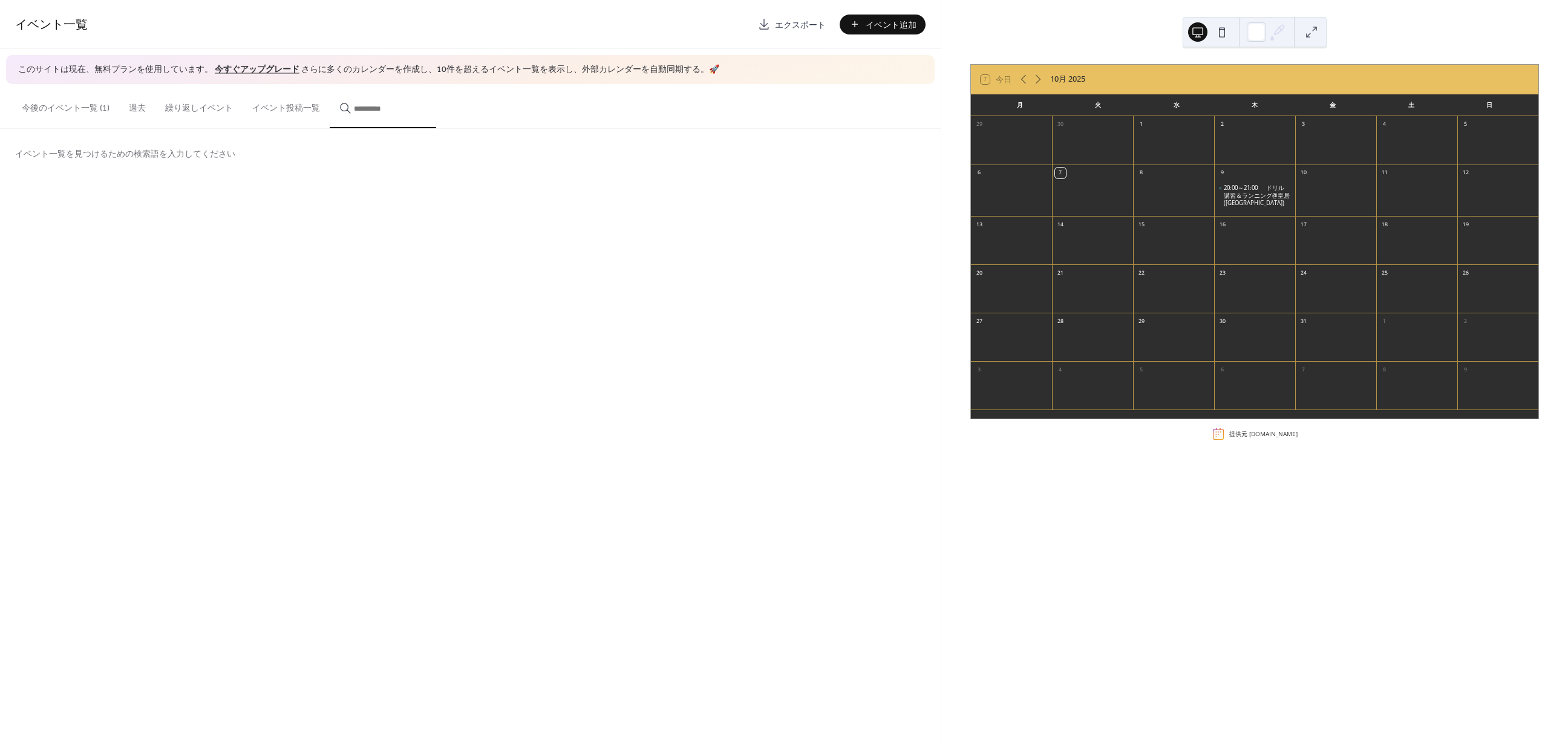
click at [62, 107] on button "今後のイベント一覧 (1)" at bounding box center [66, 105] width 107 height 43
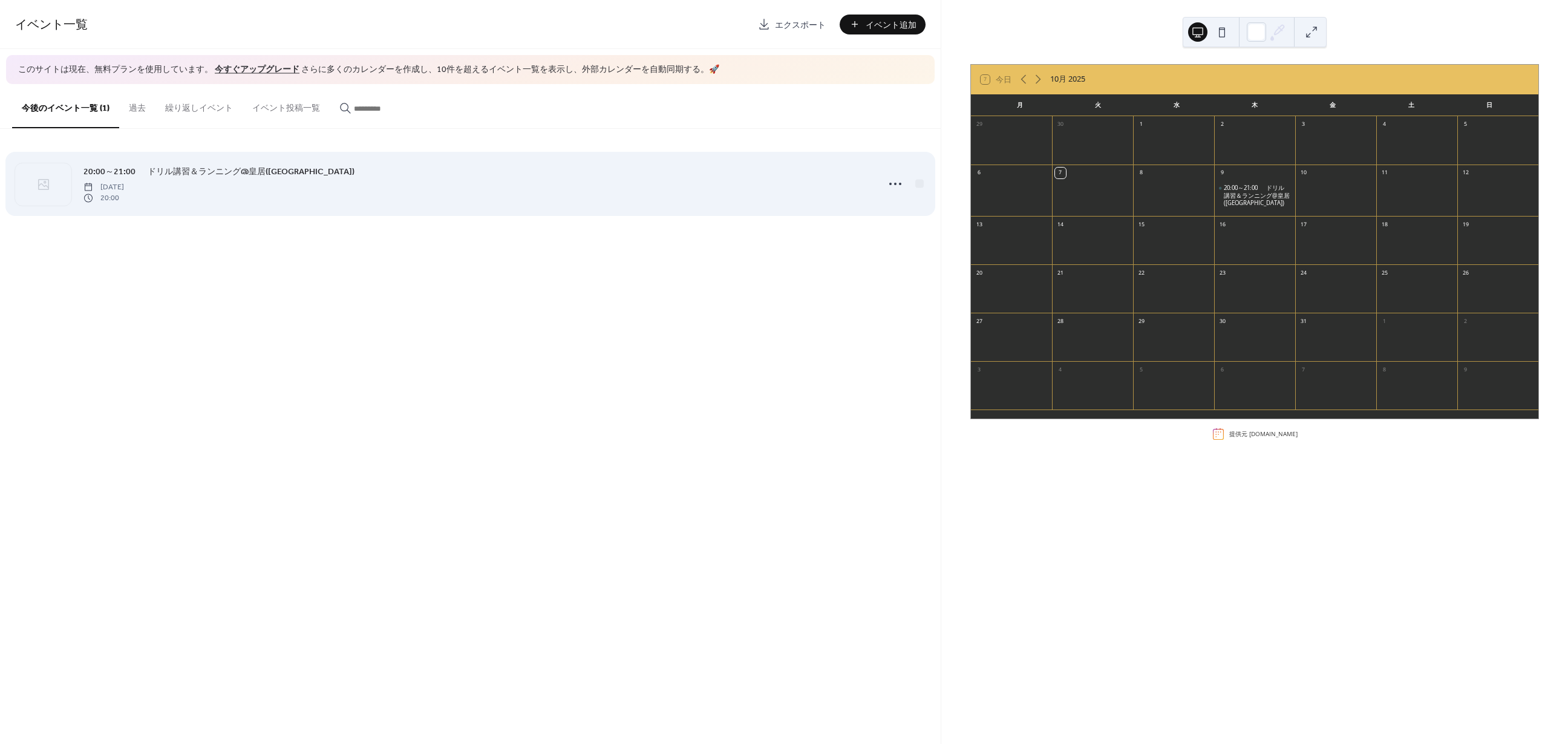
click at [278, 172] on span "20:00～21:00 　ドリル講習＆ランニング@皇居([GEOGRAPHIC_DATA])" at bounding box center [219, 171] width 271 height 13
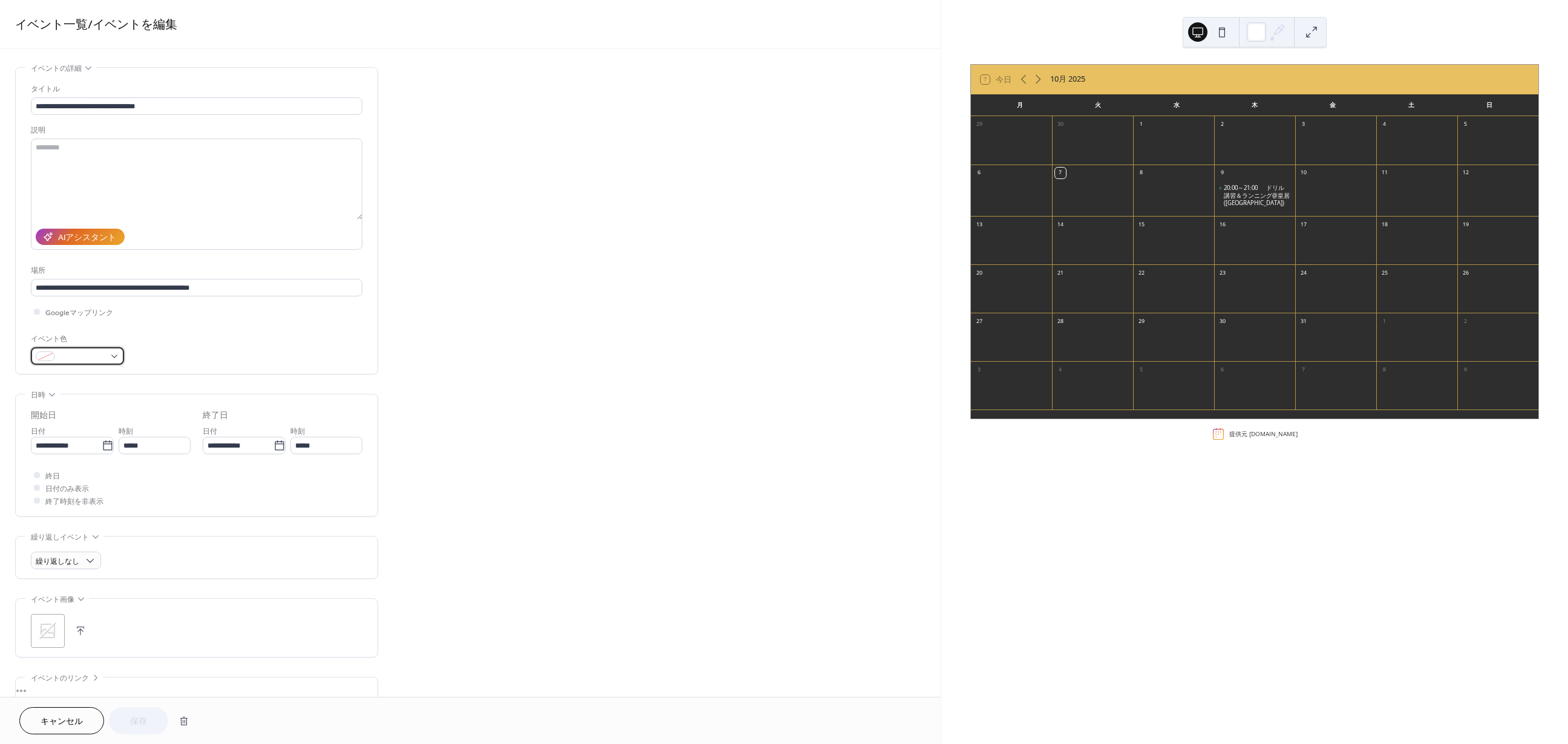
click at [73, 359] on span at bounding box center [81, 357] width 45 height 13
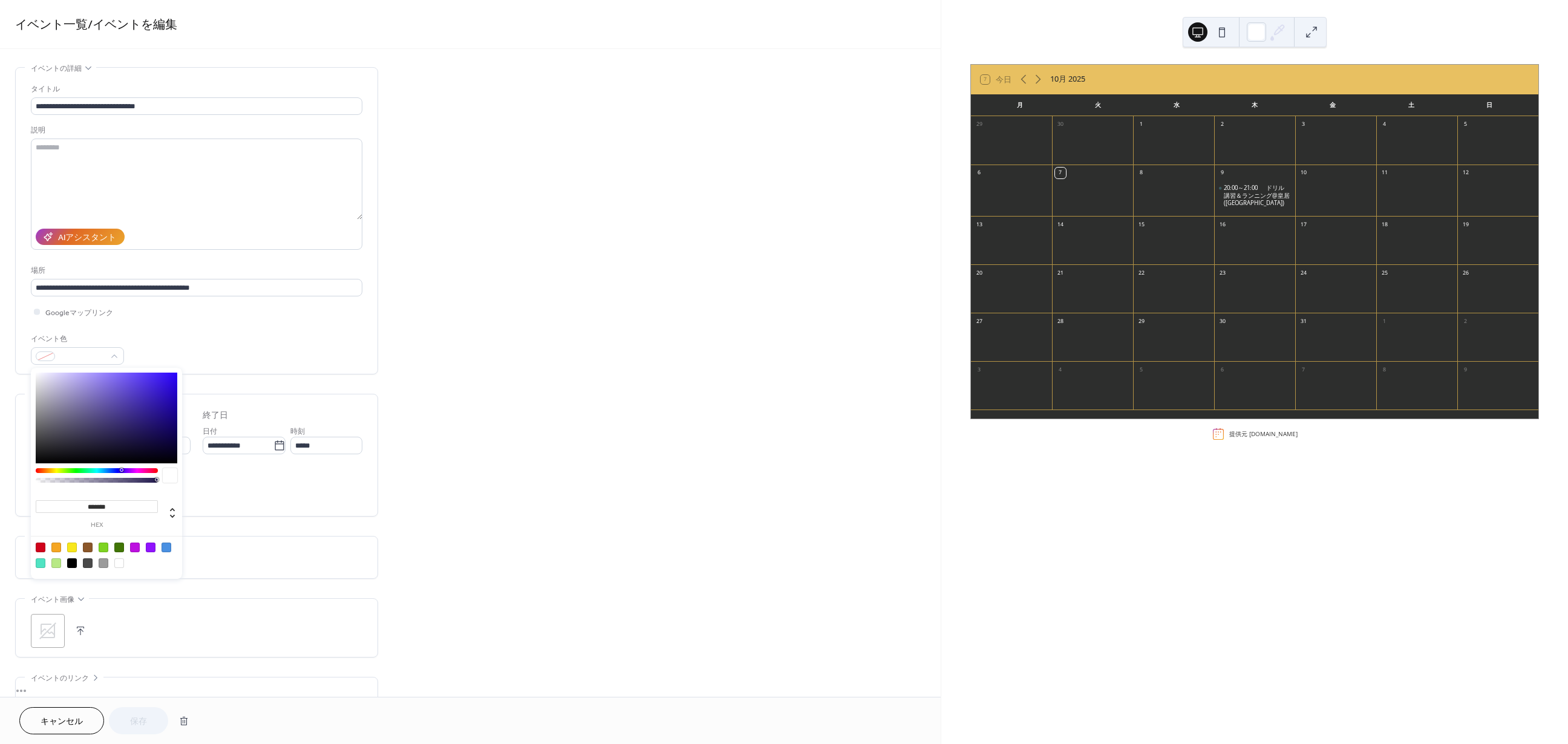
click at [169, 546] on div at bounding box center [166, 548] width 10 height 10
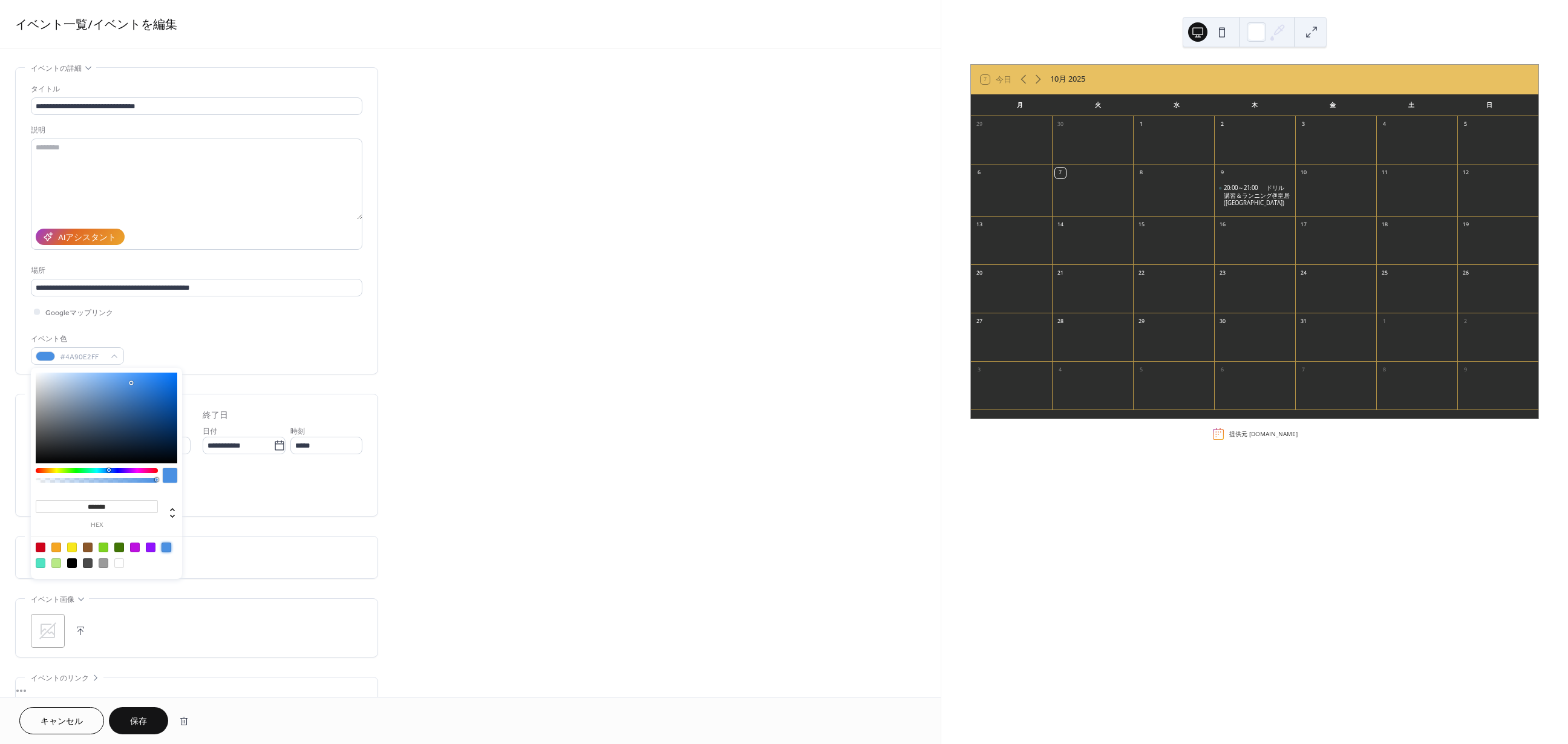
type input "*******"
click at [155, 600] on div "•••" at bounding box center [197, 600] width 362 height 1
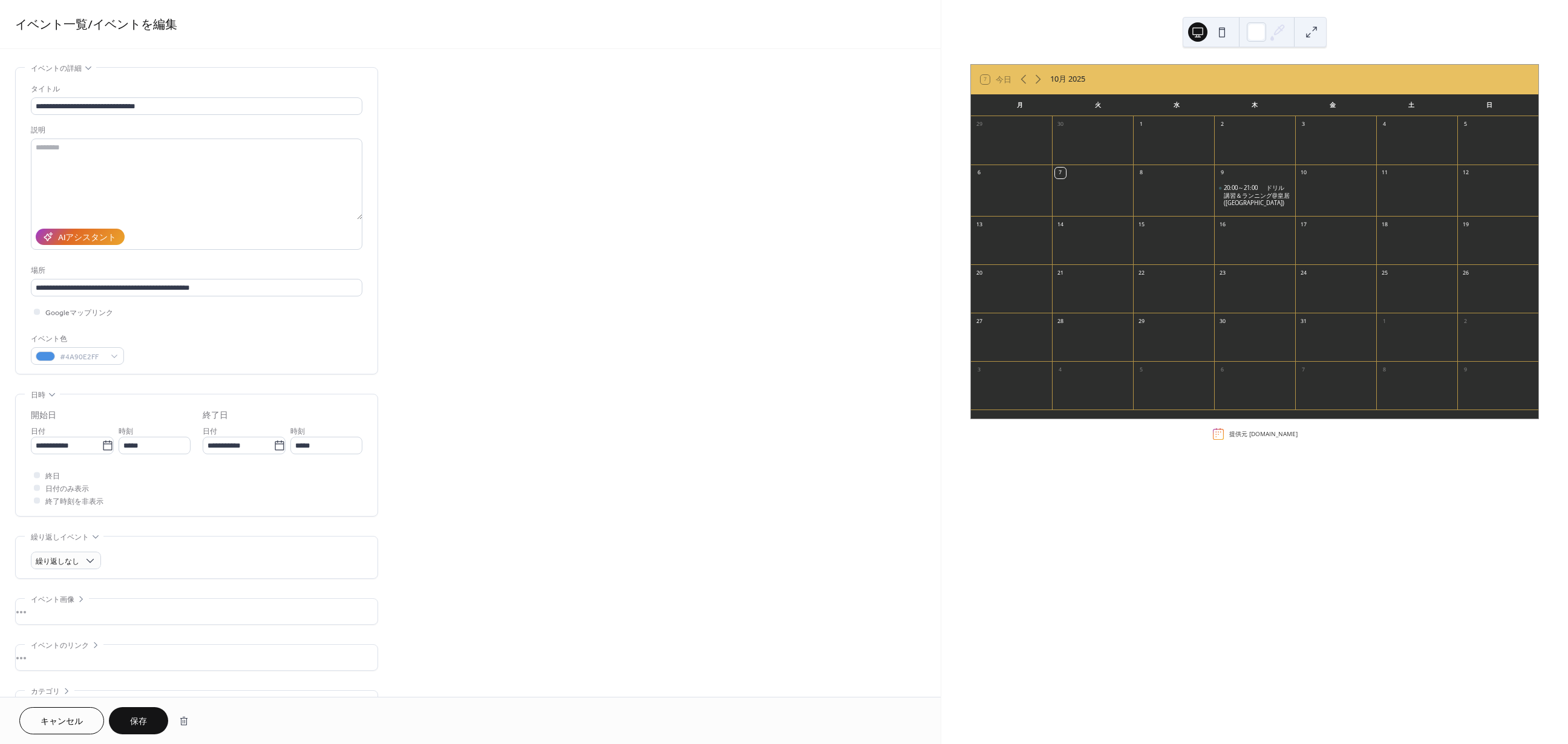
click at [127, 719] on button "保存" at bounding box center [138, 721] width 60 height 27
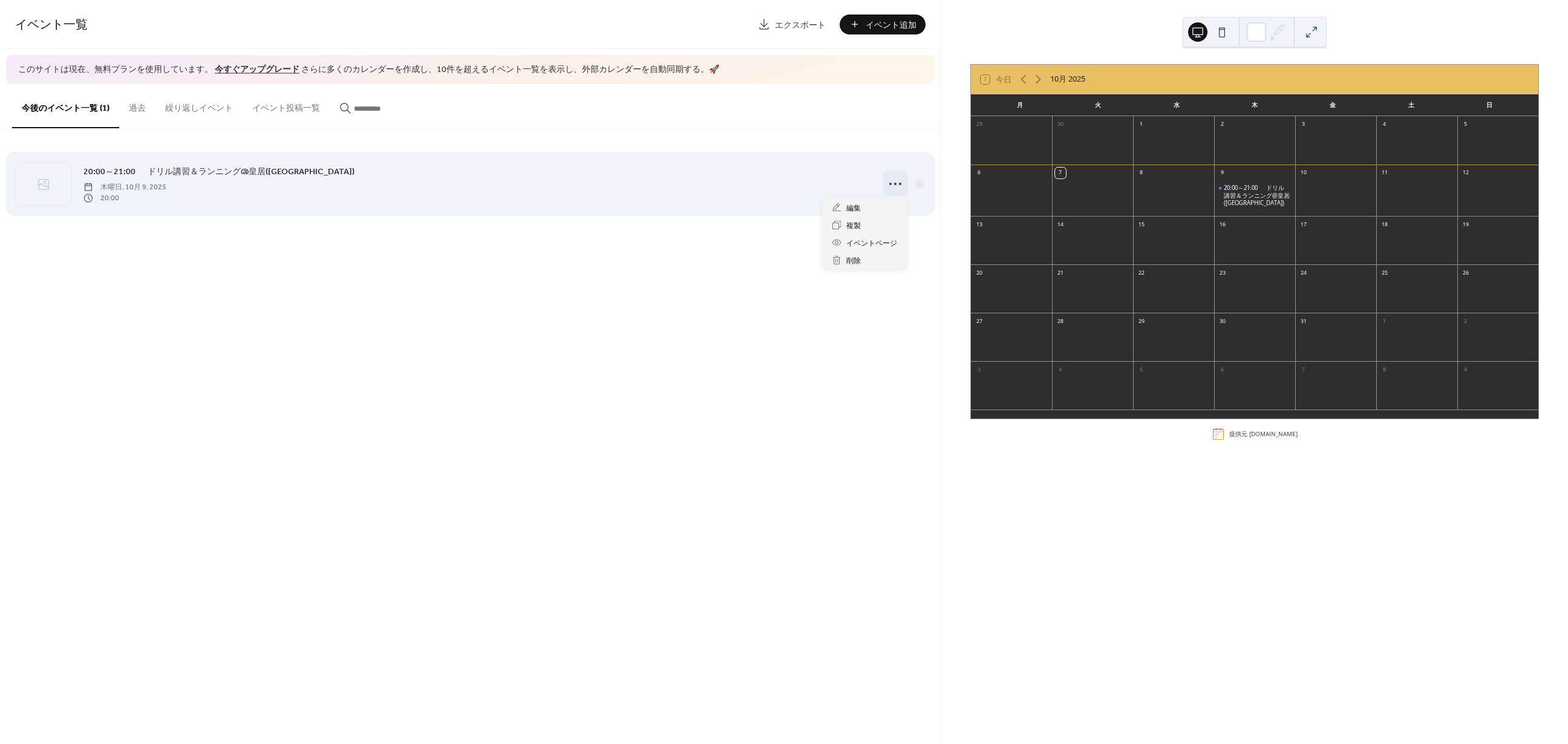
click at [890, 181] on icon at bounding box center [896, 183] width 19 height 19
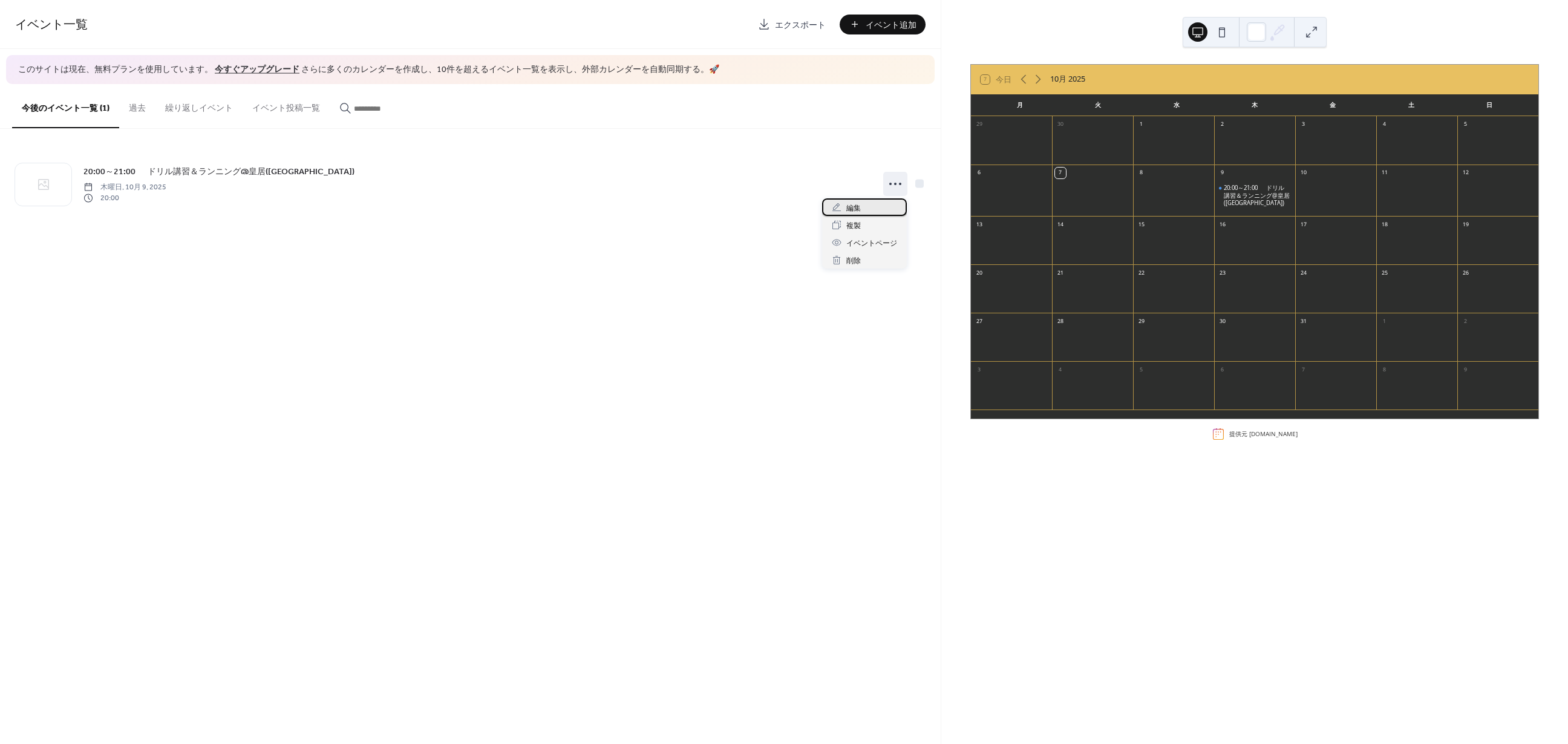
click at [866, 201] on div "編集" at bounding box center [865, 207] width 85 height 18
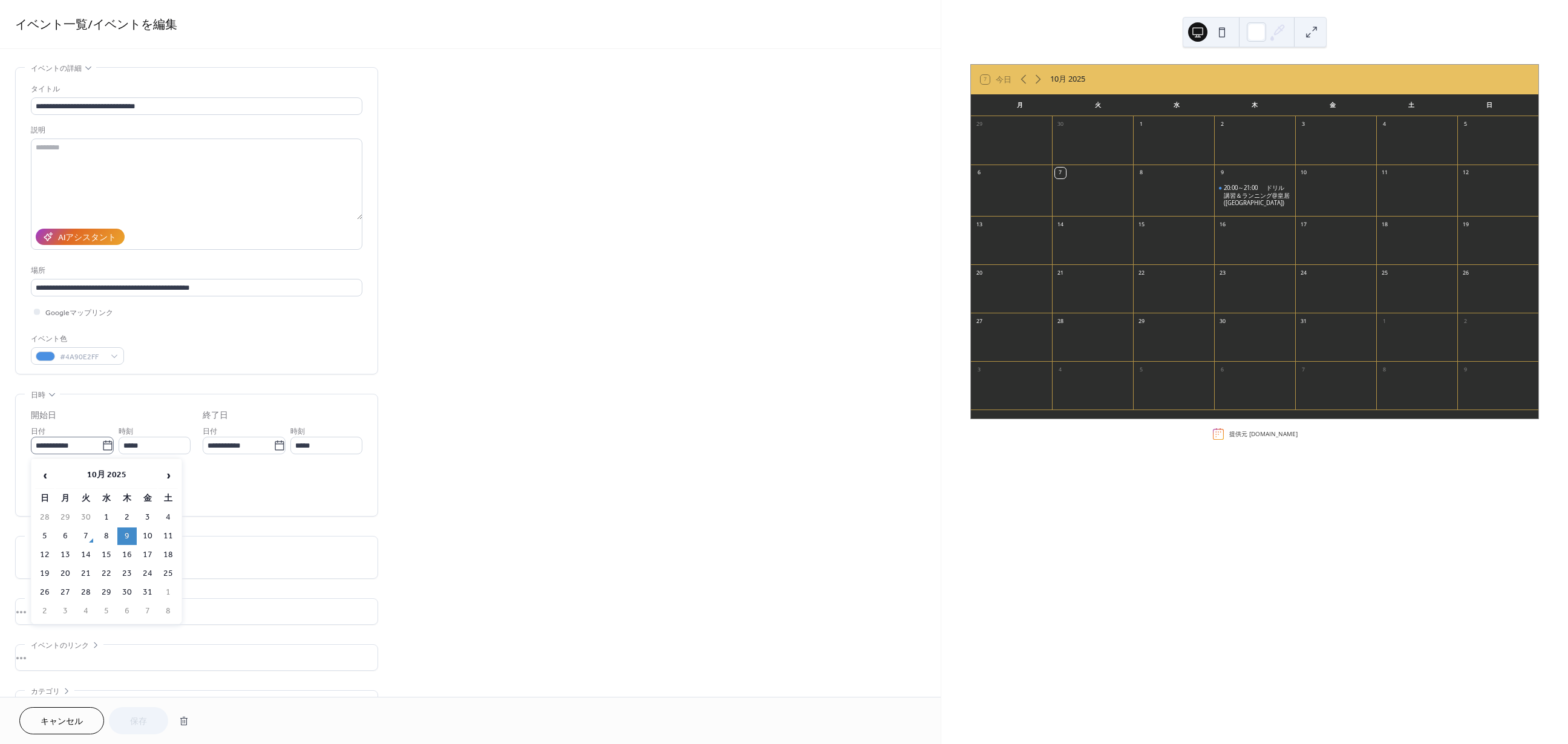
click at [112, 453] on label "**********" at bounding box center [72, 446] width 83 height 18
click at [101, 453] on input "**********" at bounding box center [66, 446] width 71 height 18
click at [121, 565] on td "23" at bounding box center [127, 574] width 19 height 18
type input "**********"
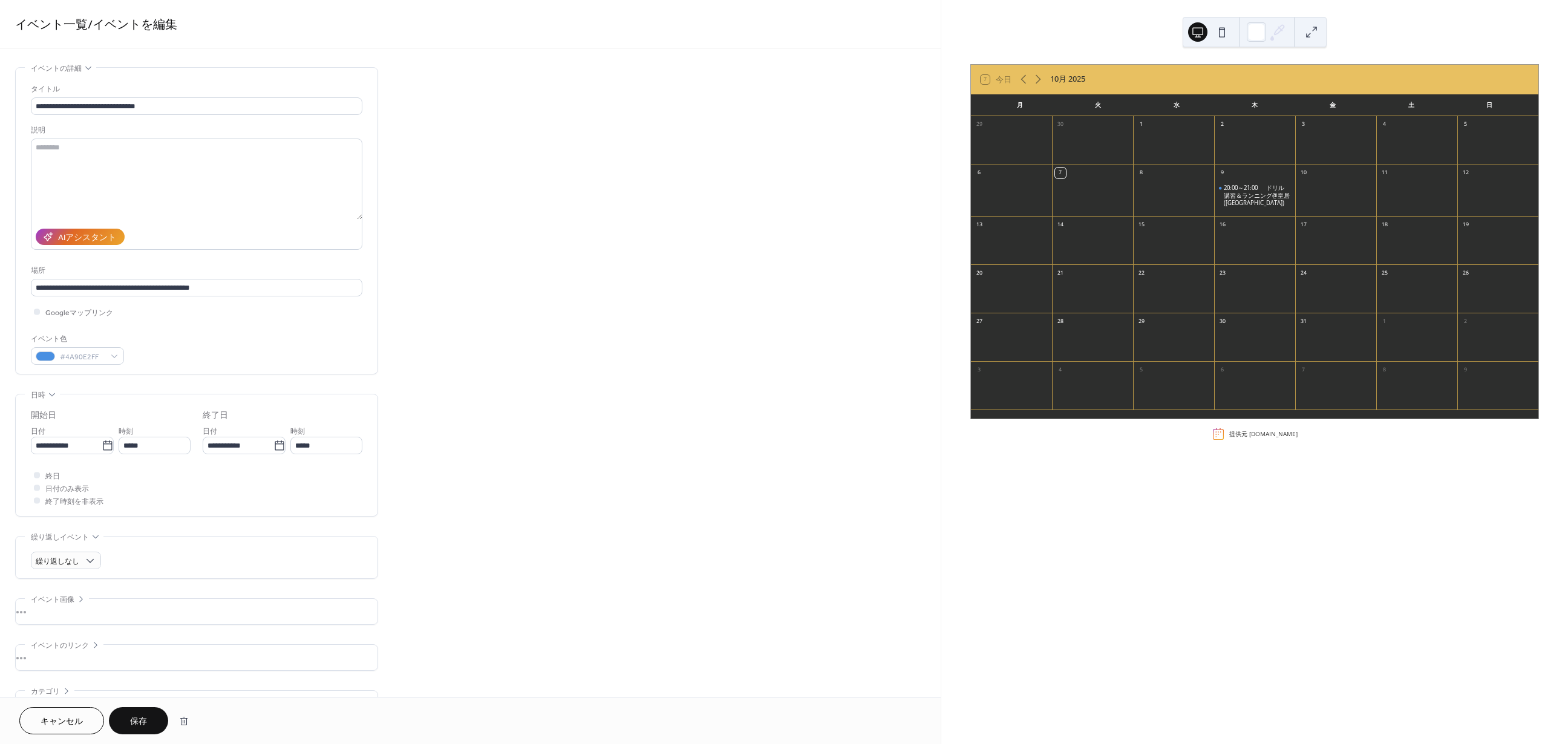
click at [143, 718] on span "保存" at bounding box center [138, 721] width 17 height 13
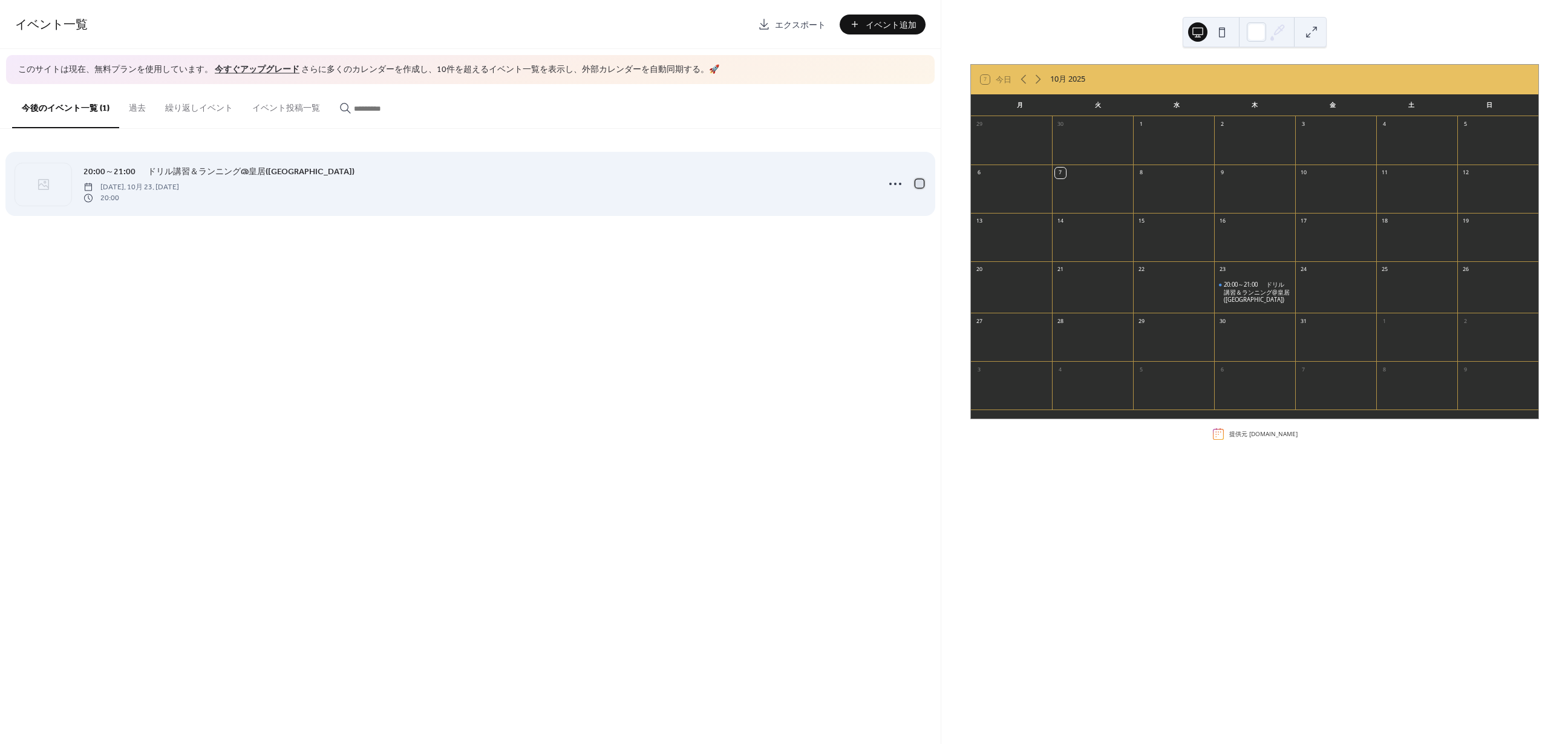
click at [922, 184] on div at bounding box center [920, 183] width 8 height 8
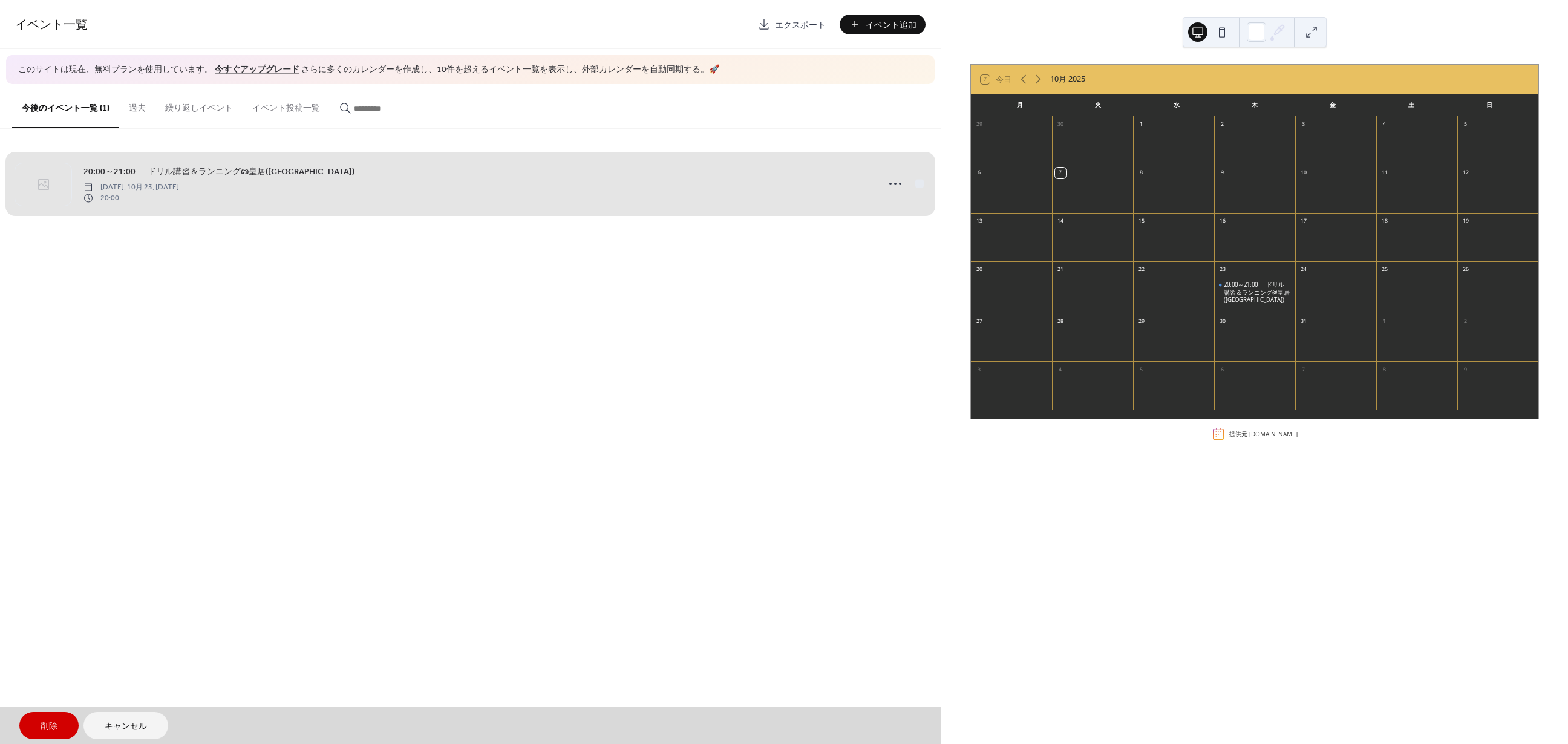
click at [922, 184] on div "20:00～21:00 　ドリル講習＆ランニング@皇居([GEOGRAPHIC_DATA]) [DATE], 10月 23, [DATE] 20:00" at bounding box center [470, 184] width 911 height 74
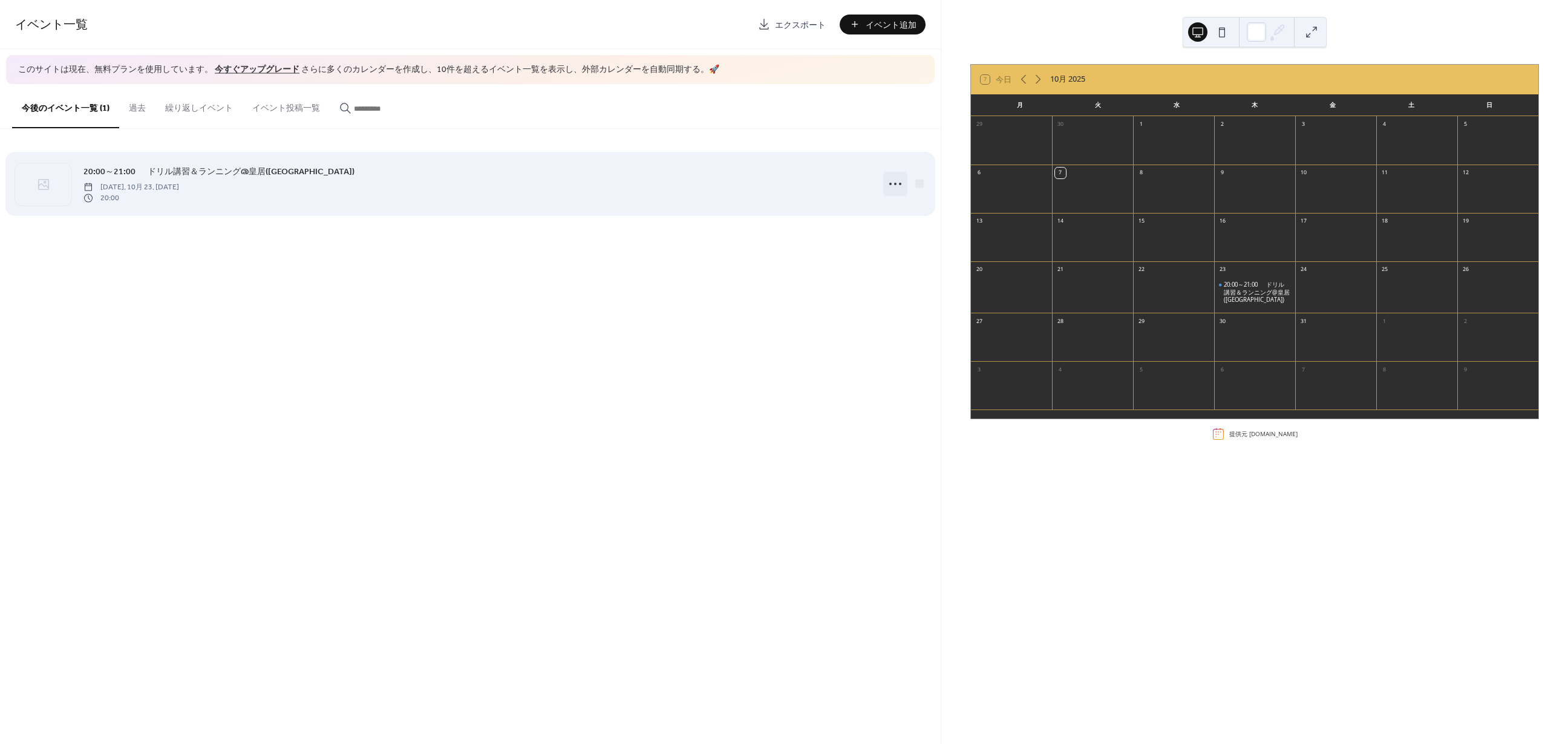
click at [895, 185] on icon at bounding box center [896, 183] width 19 height 19
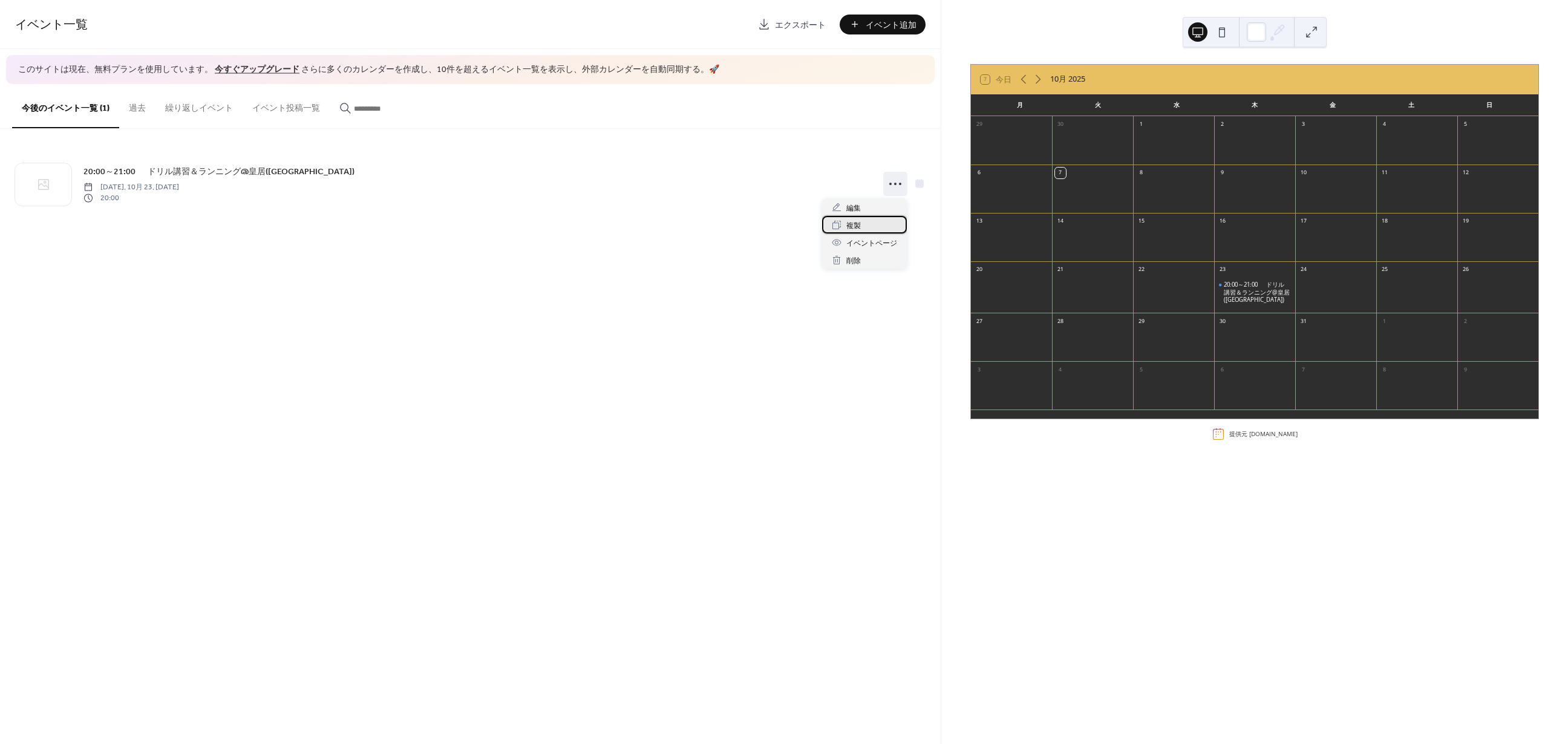
click at [874, 221] on div "複製" at bounding box center [865, 225] width 85 height 18
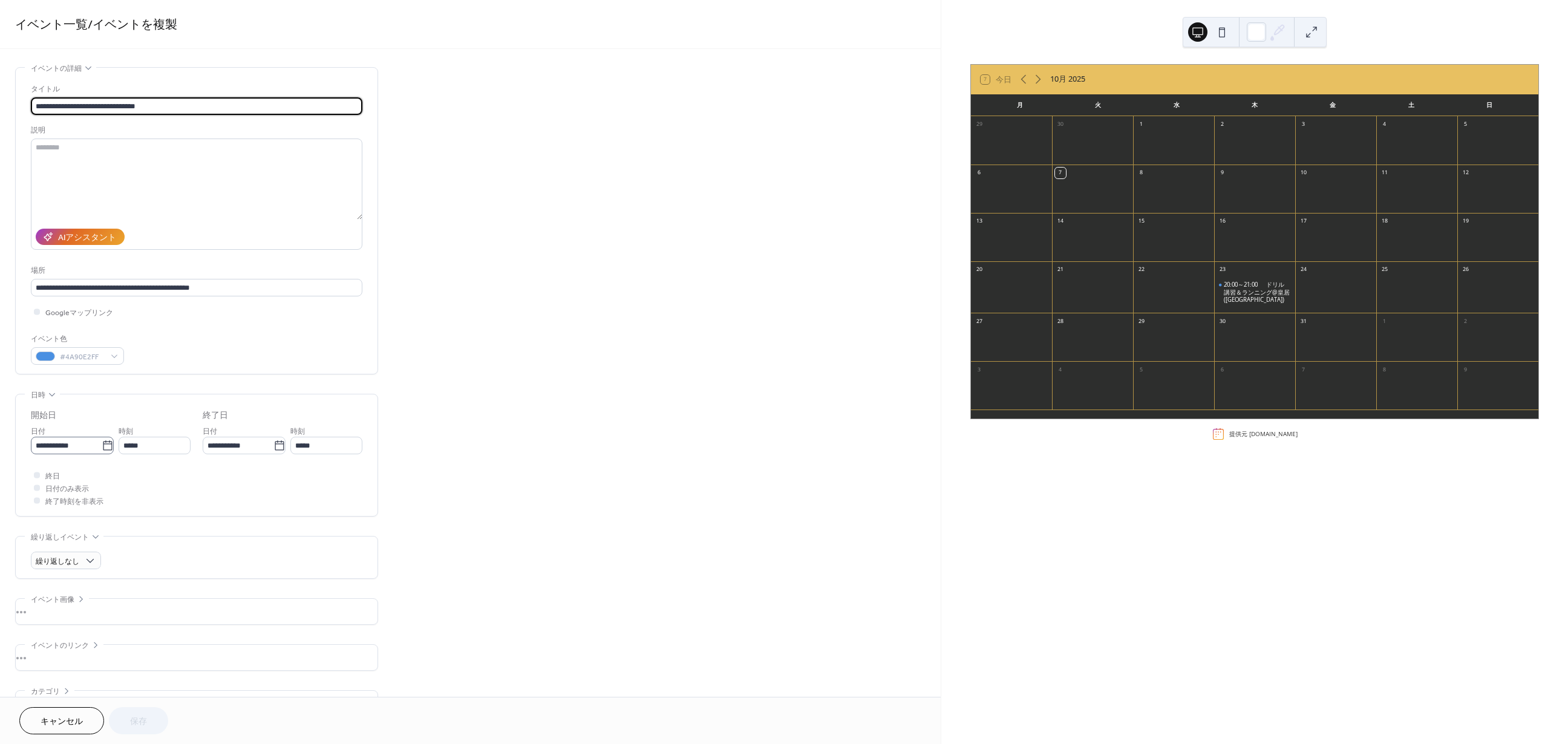
click at [108, 446] on icon at bounding box center [108, 446] width 12 height 12
click at [101, 446] on input "**********" at bounding box center [66, 446] width 71 height 18
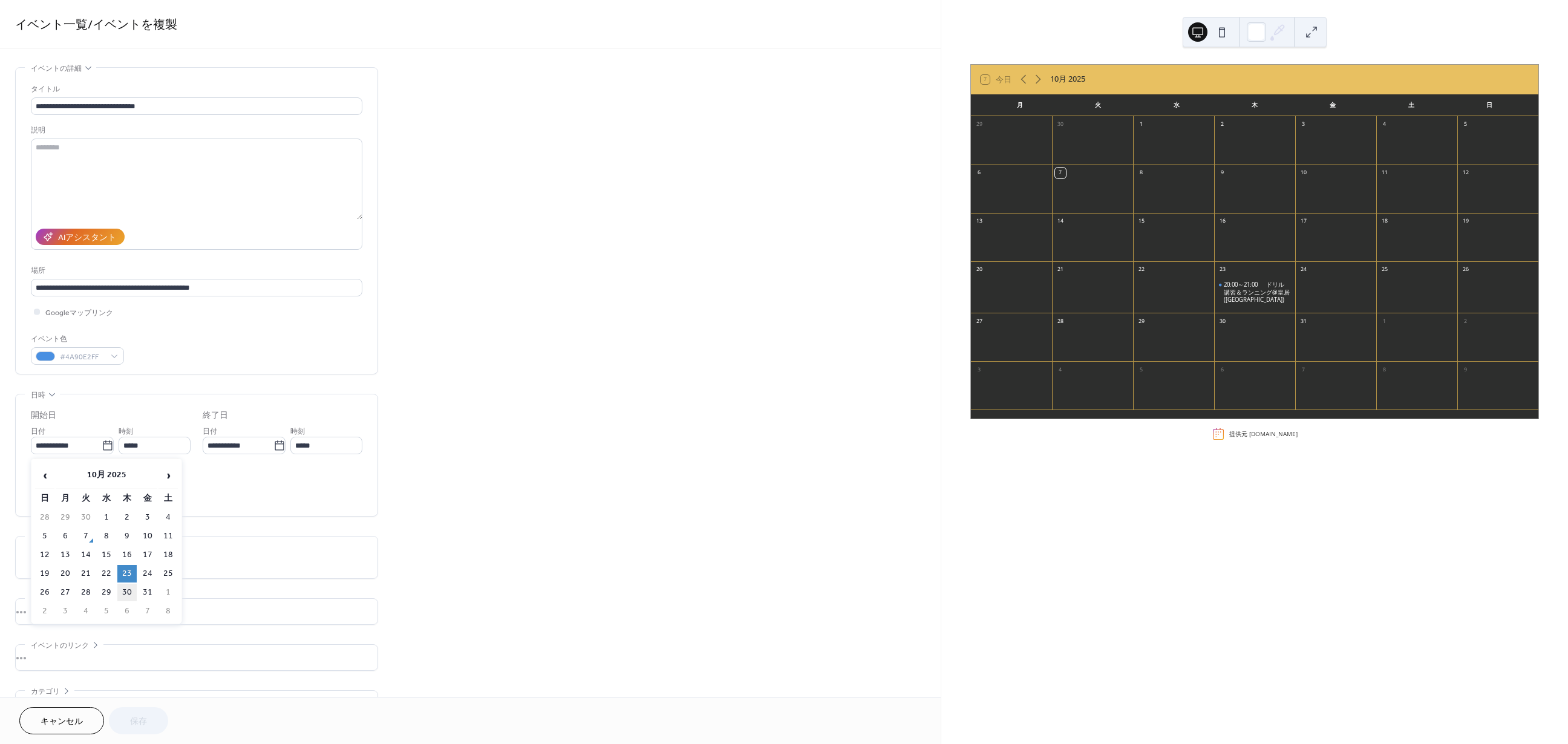
click at [131, 586] on td "30" at bounding box center [127, 593] width 19 height 18
type input "**********"
click at [147, 715] on span "保存" at bounding box center [138, 721] width 17 height 13
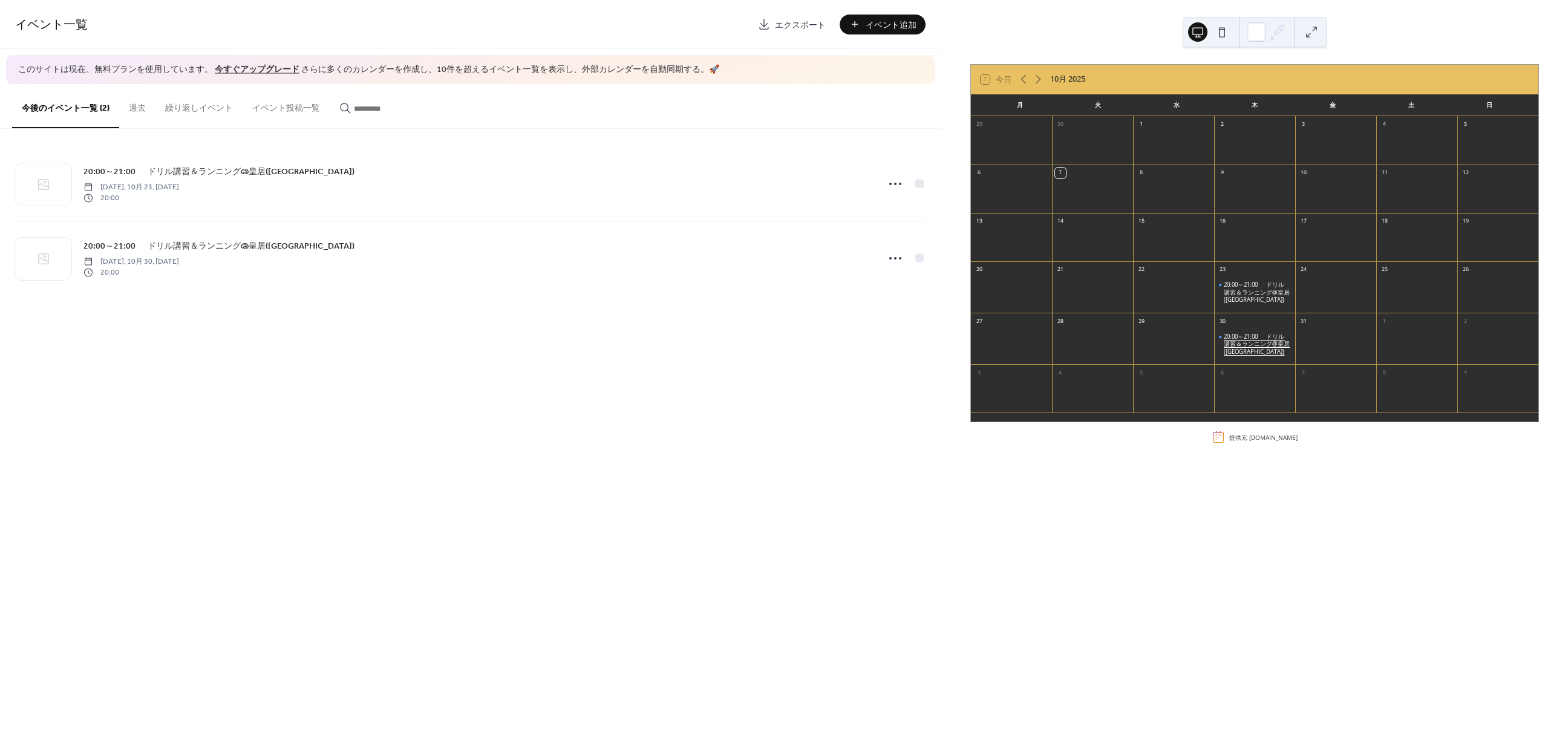
click at [1229, 335] on div "20:00～21:00 　ドリル講習＆ランニング@皇居([GEOGRAPHIC_DATA])" at bounding box center [1257, 344] width 66 height 23
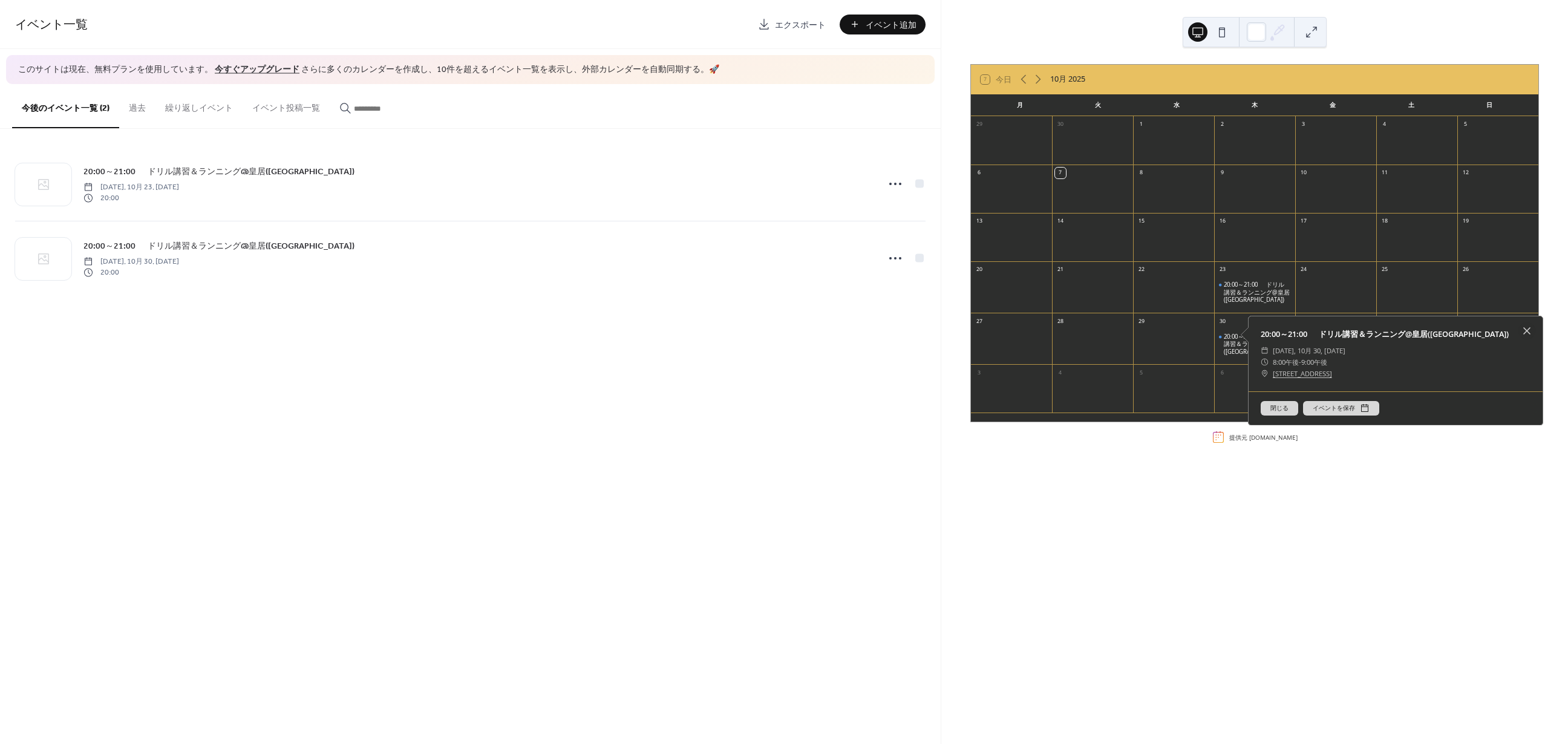
click at [1328, 368] on link "[STREET_ADDRESS]" at bounding box center [1302, 373] width 60 height 12
click at [512, 426] on div "イベント一覧 エクスポート イベント追加 このサイトは現在、無料プランを使用しています。 今すぐアップグレード さらに多くのカレンダーを作成し、10件を超える…" at bounding box center [470, 372] width 941 height 744
